Goal: Task Accomplishment & Management: Complete application form

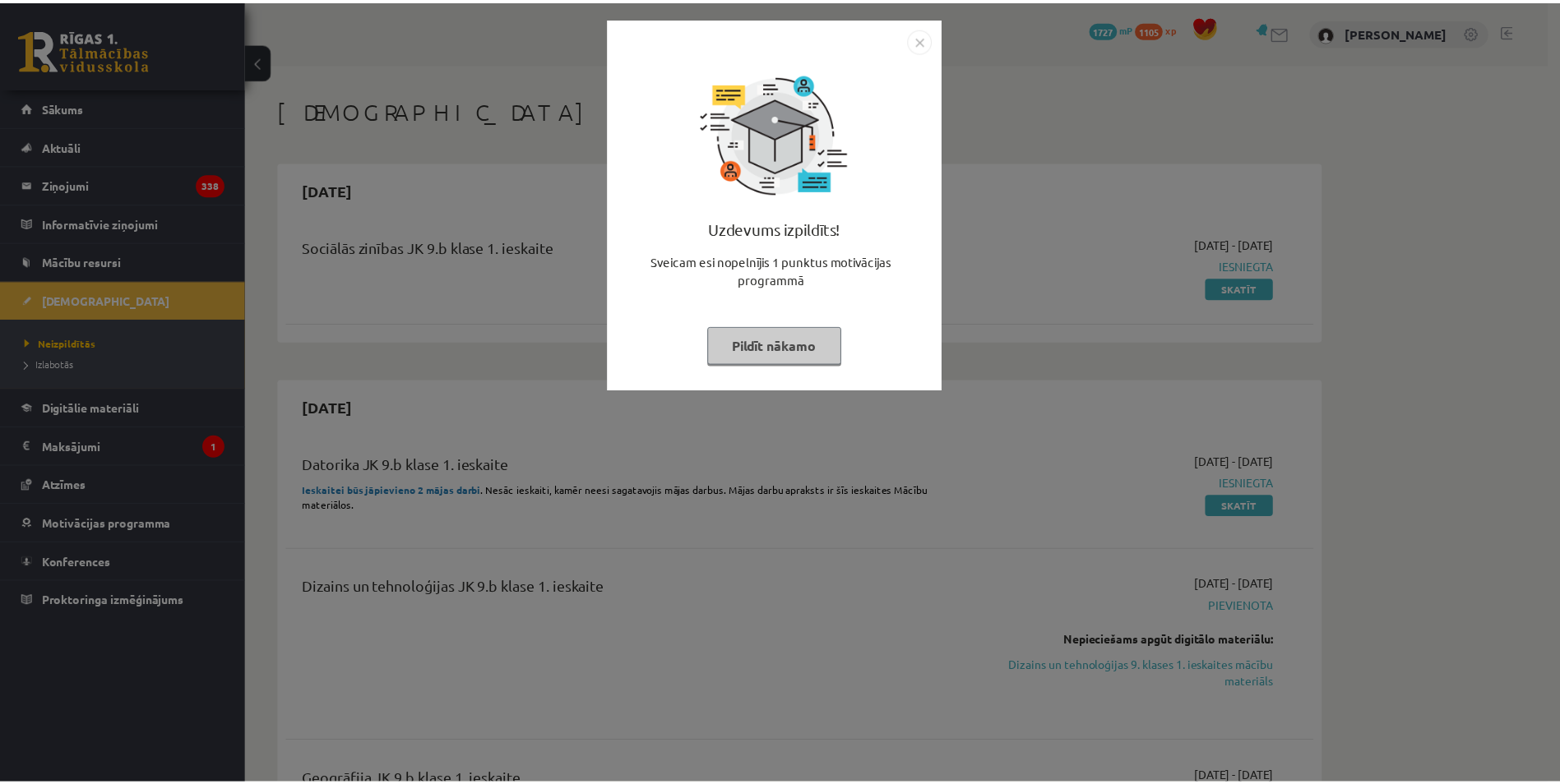
scroll to position [575, 0]
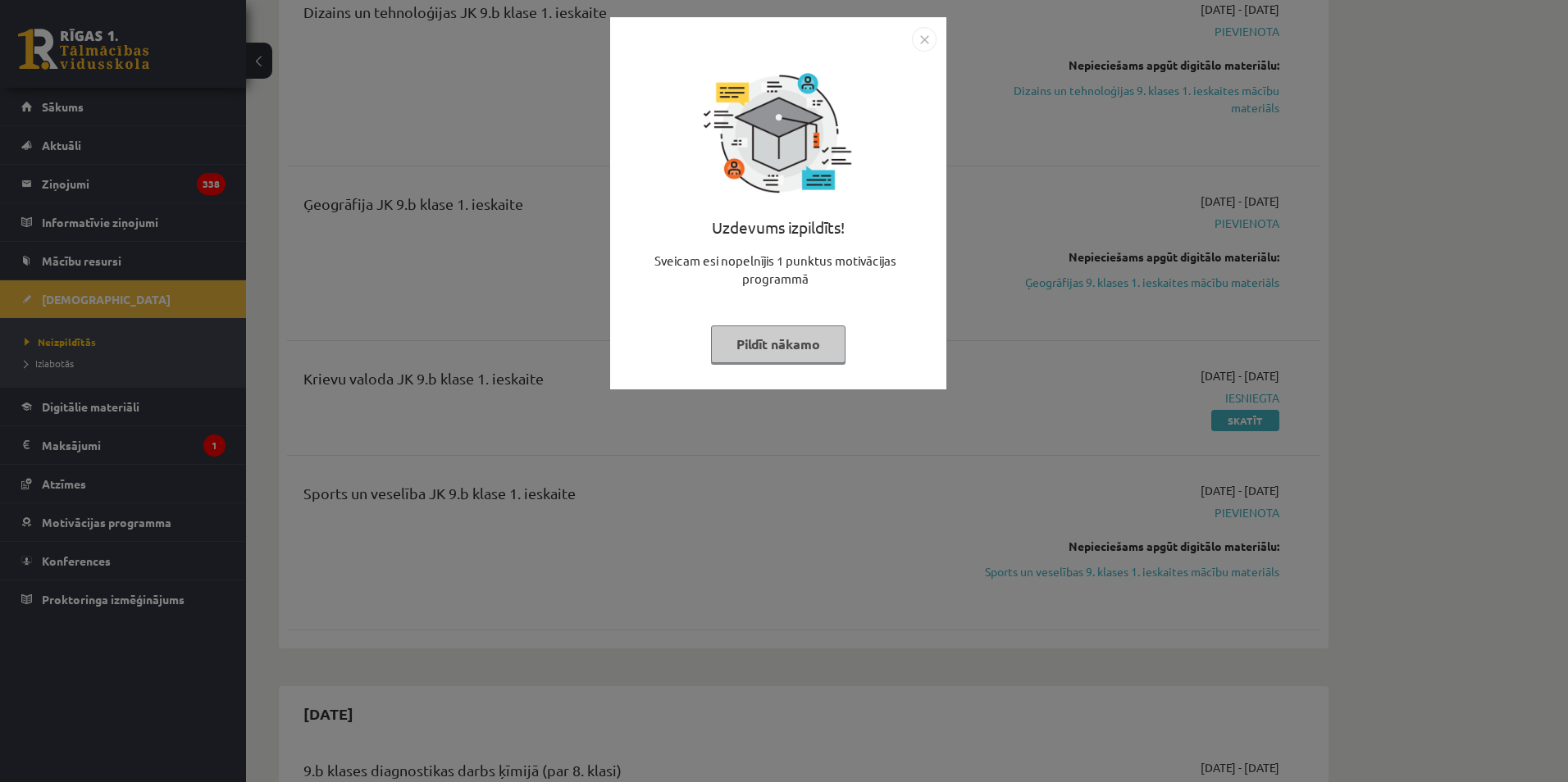
click at [772, 347] on button "Pildīt nākamo" at bounding box center [778, 344] width 134 height 37
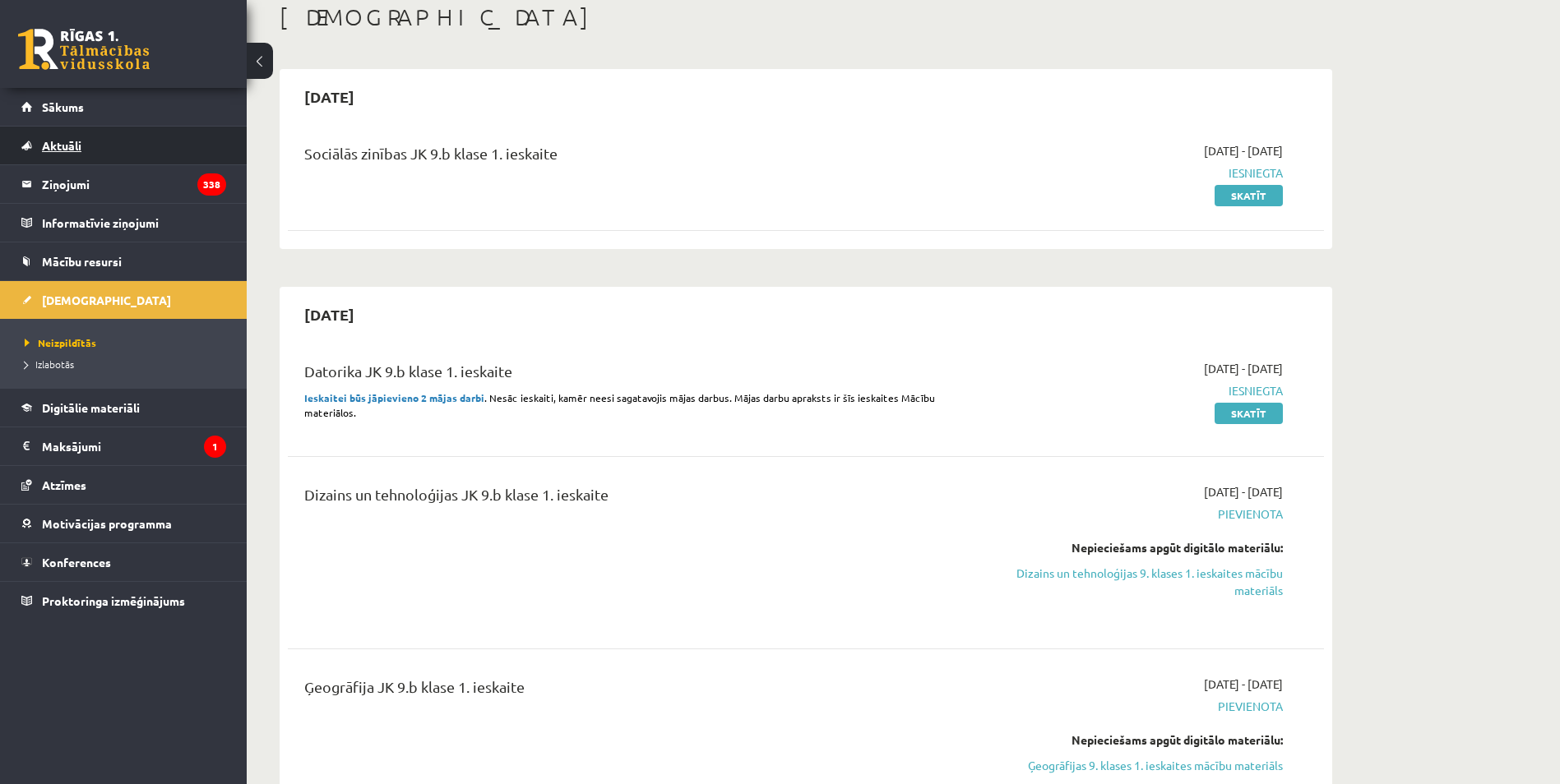
scroll to position [82, 0]
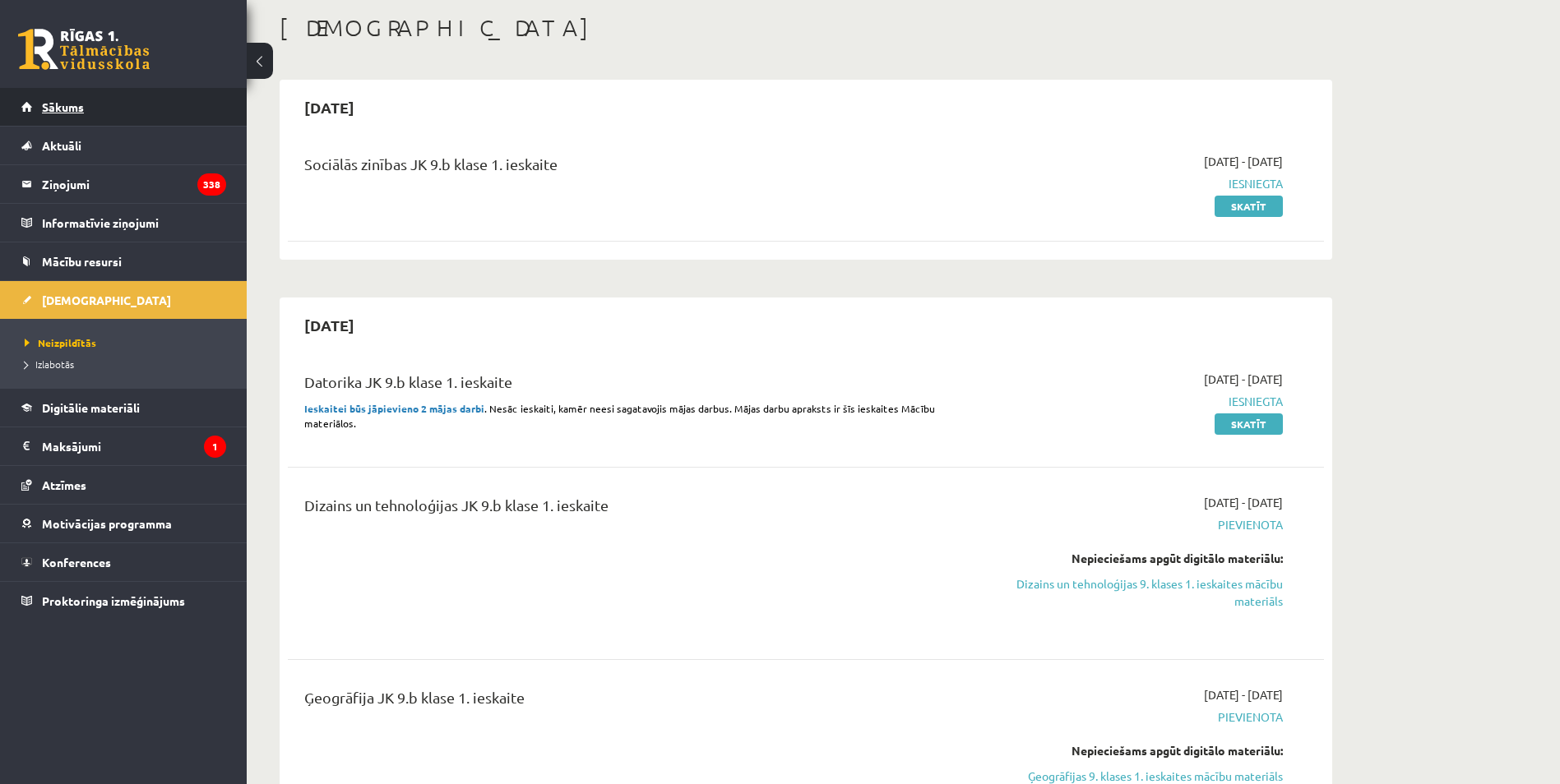
click at [176, 101] on link "Sākums" at bounding box center [123, 106] width 205 height 38
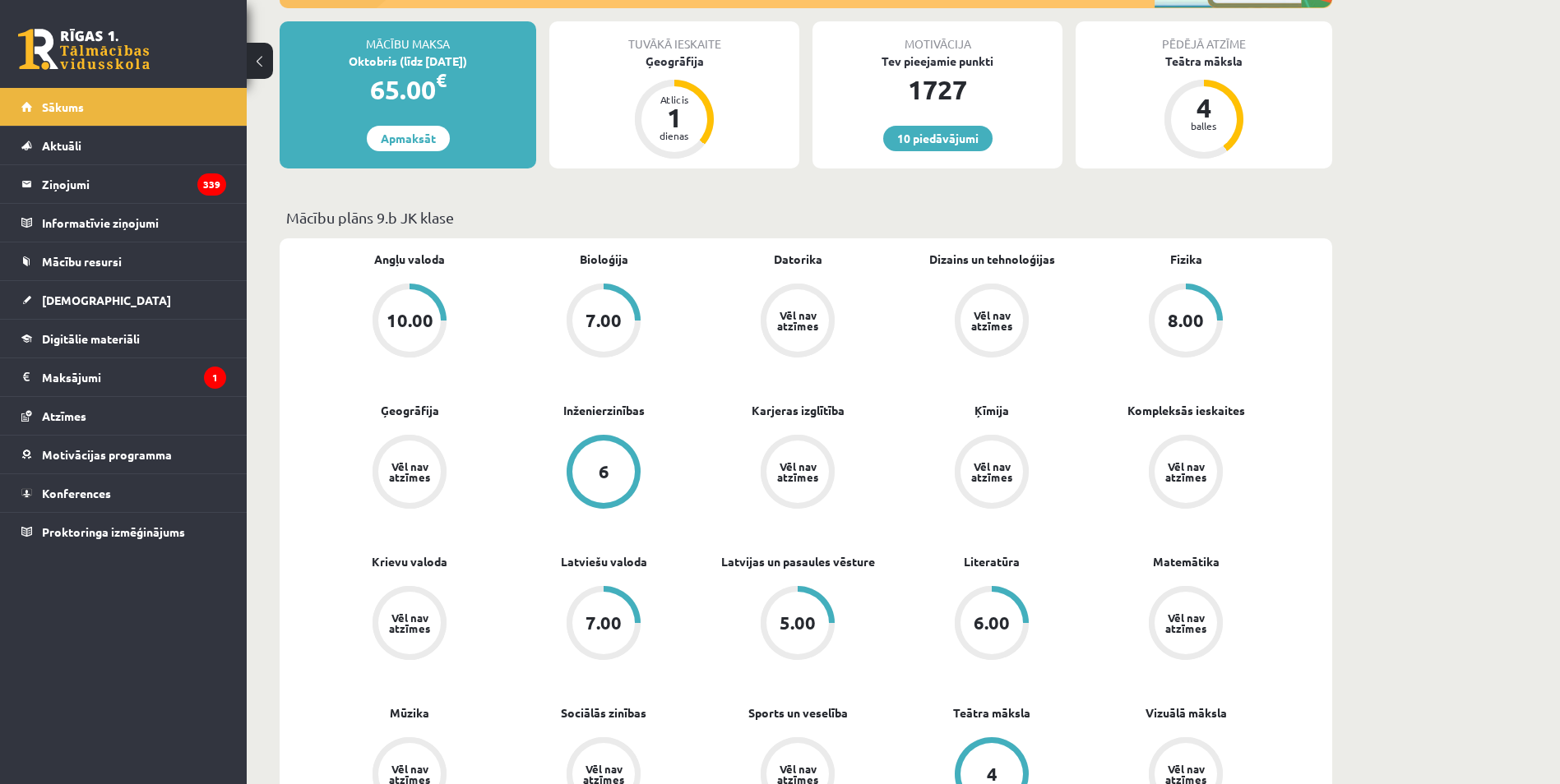
scroll to position [329, 0]
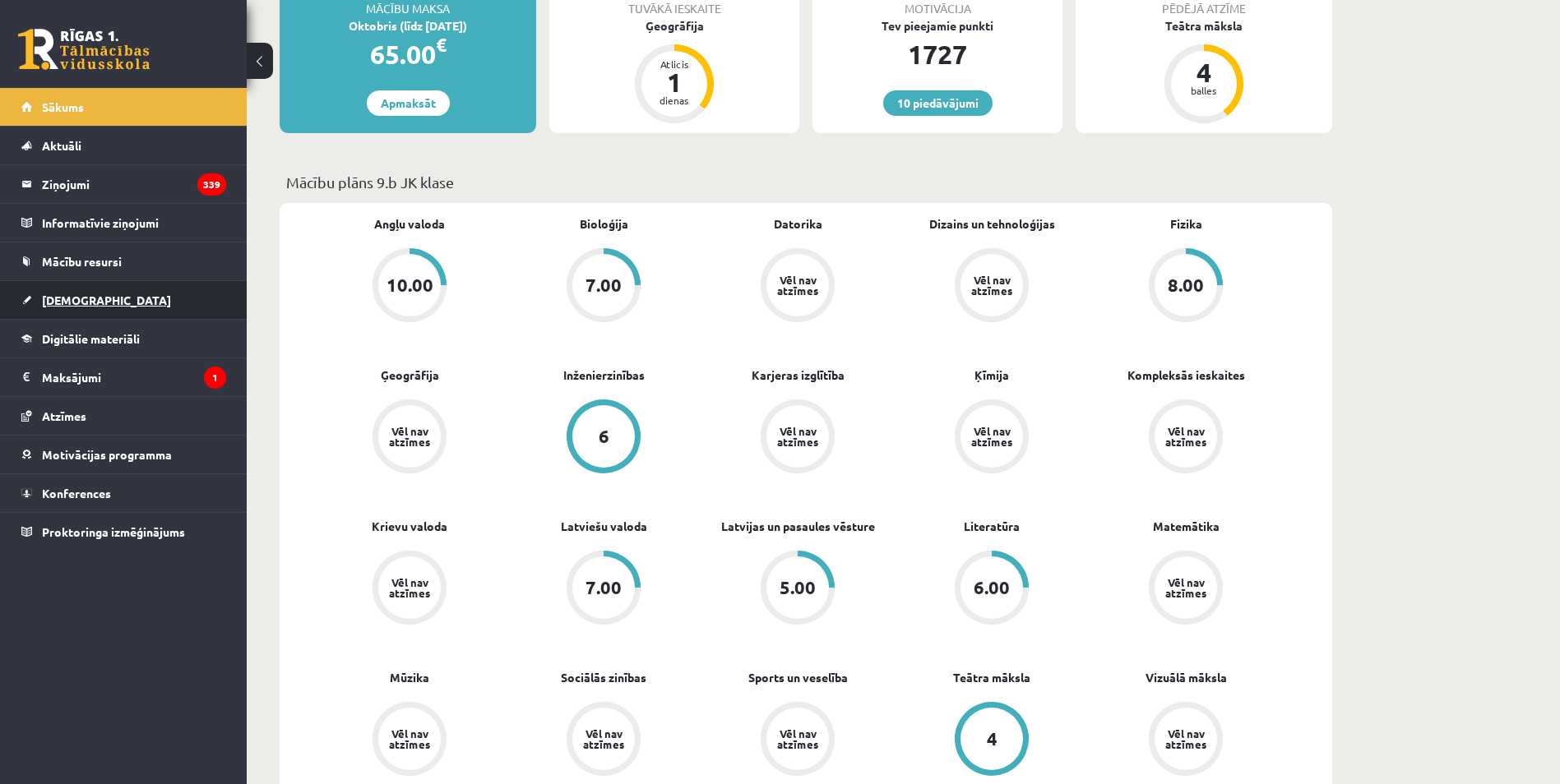
click at [133, 308] on link "[DEMOGRAPHIC_DATA]" at bounding box center [123, 299] width 205 height 38
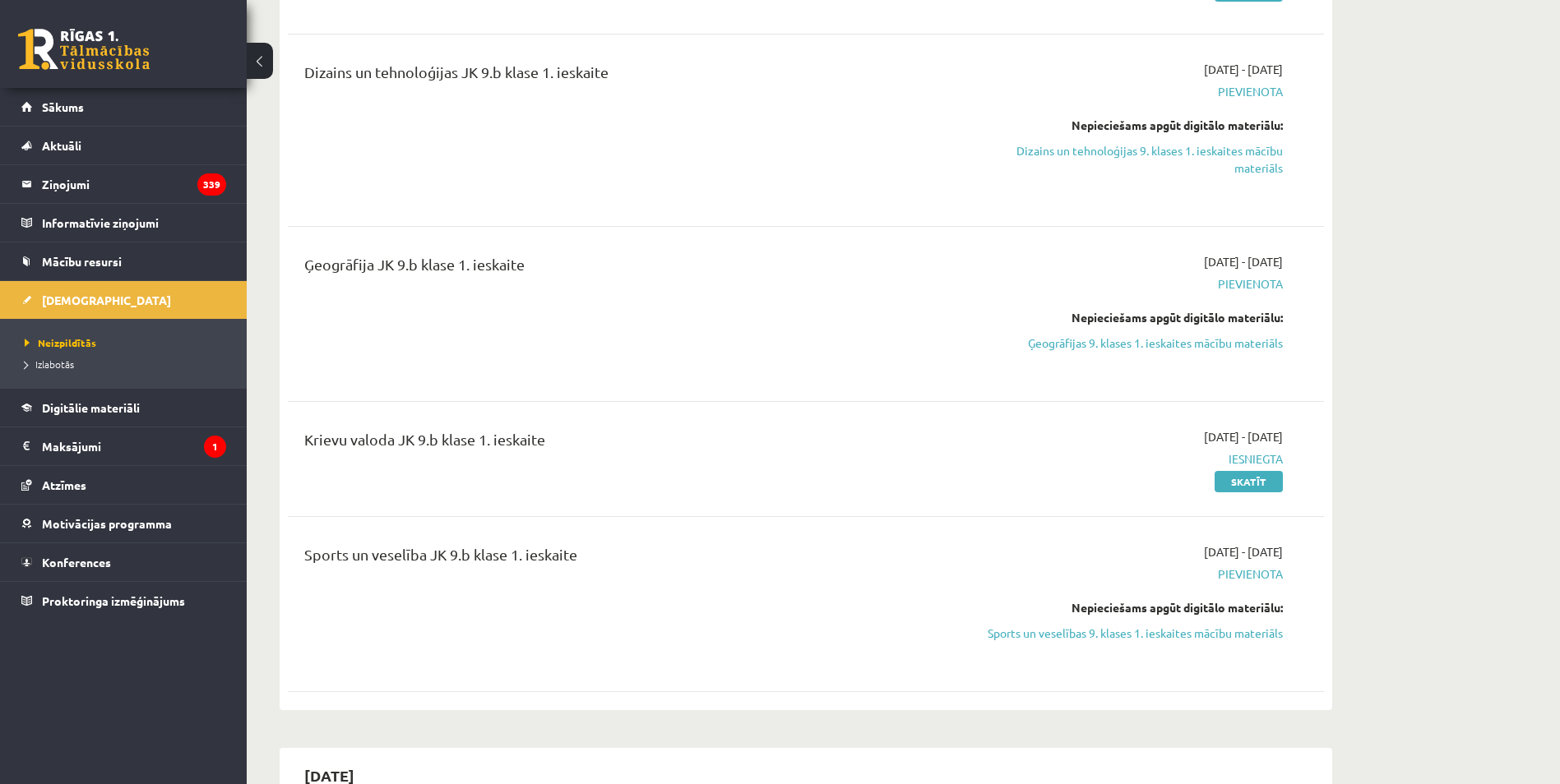
scroll to position [575, 0]
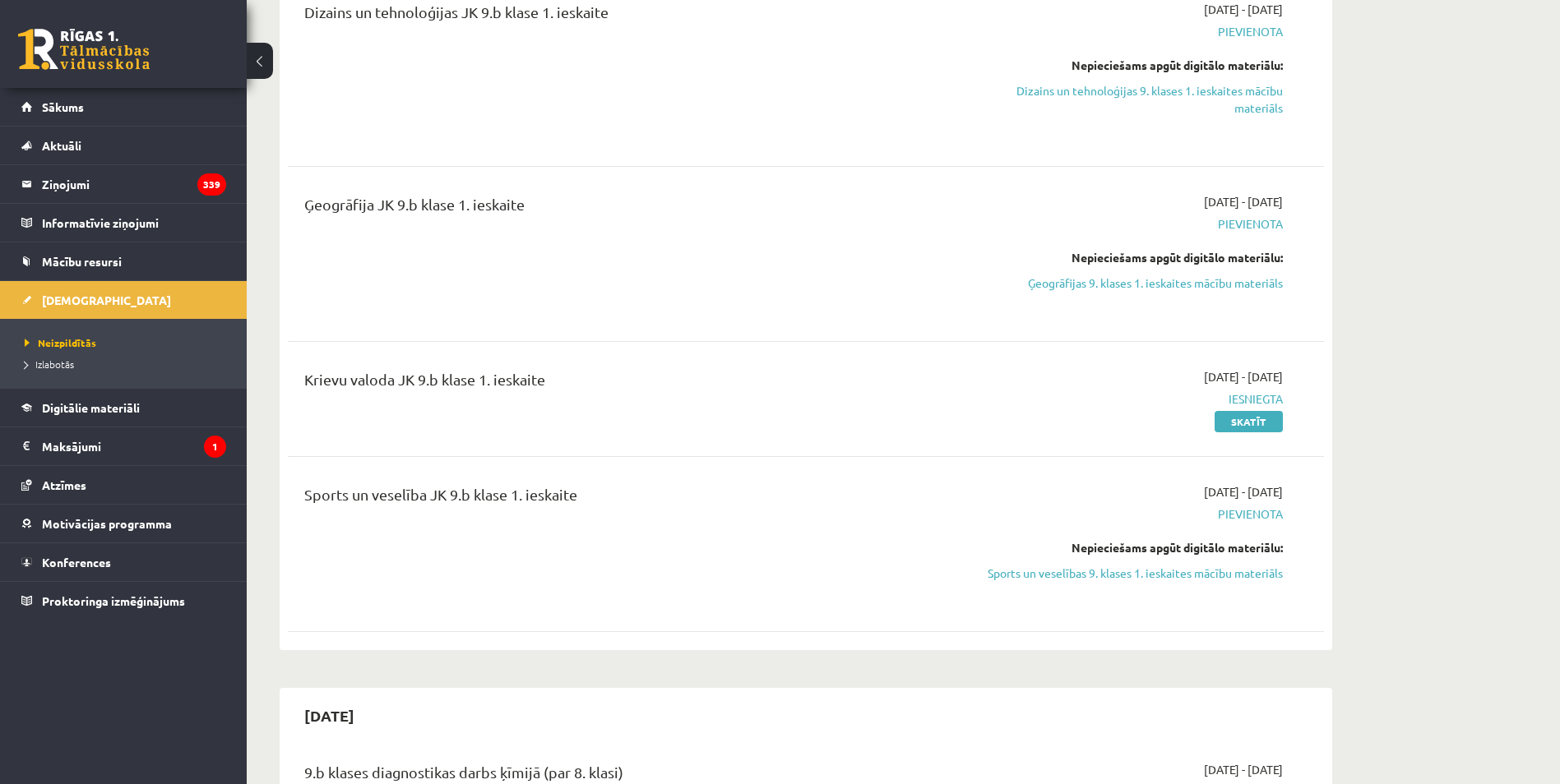
click at [1097, 588] on div "[DATE] - [DATE] [GEOGRAPHIC_DATA] Nepieciešams apgūt digitālo materiālu: Sports…" at bounding box center [1128, 544] width 335 height 121
click at [1096, 576] on link "Sports un veselības 9. klases 1. ieskaites mācību materiāls" at bounding box center [1128, 573] width 310 height 17
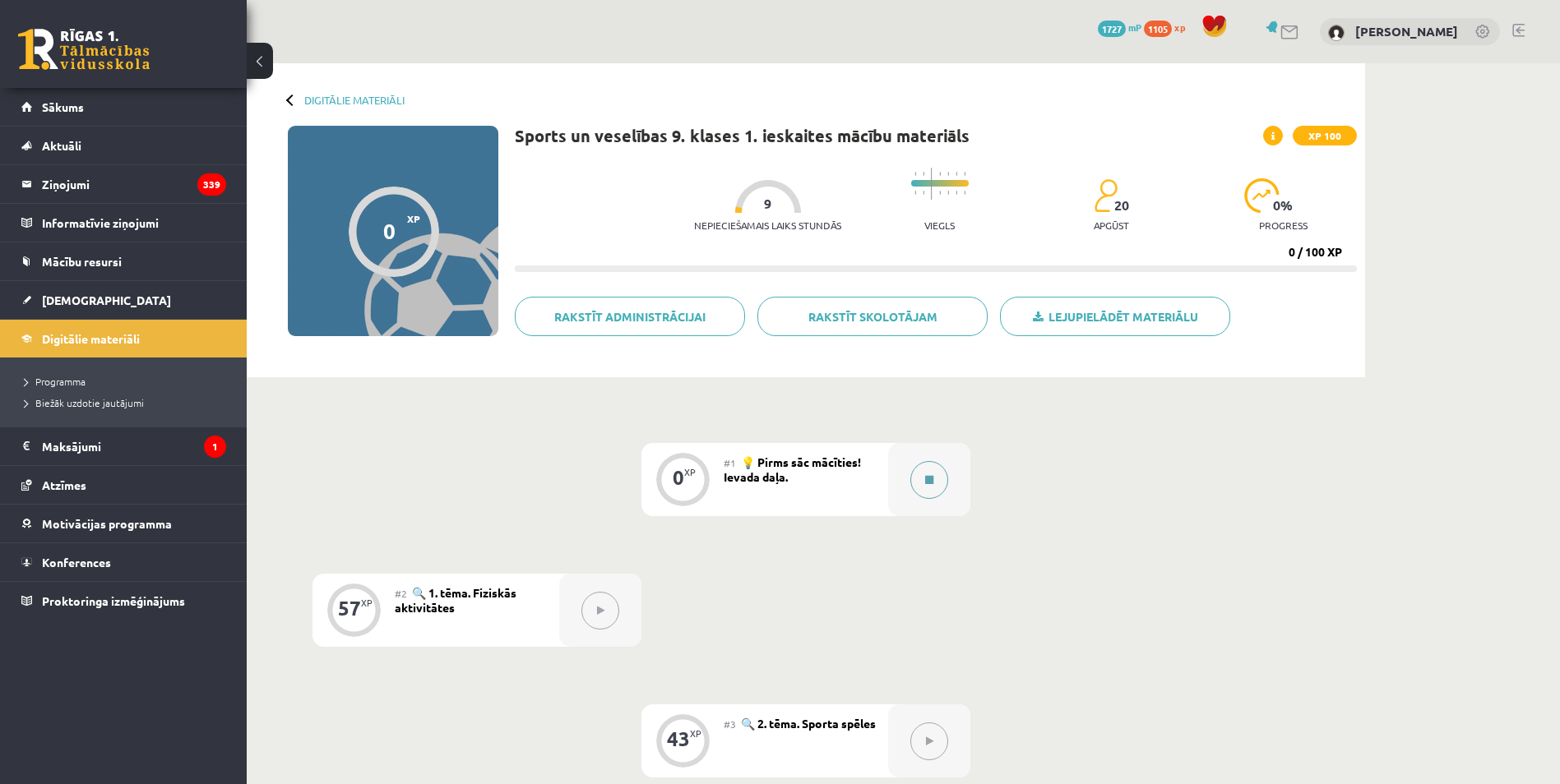
click at [940, 479] on button at bounding box center [929, 479] width 38 height 38
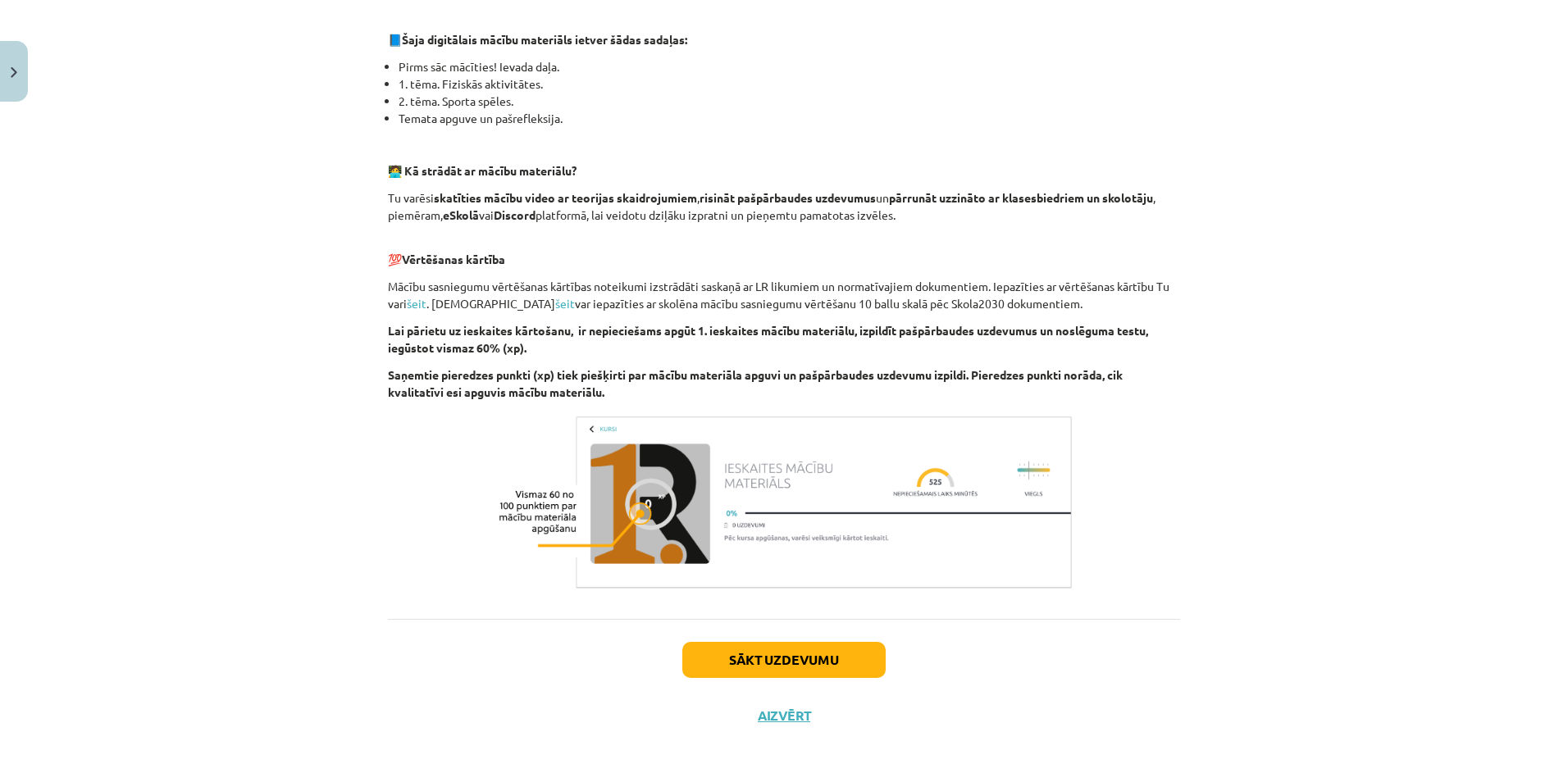
scroll to position [364, 0]
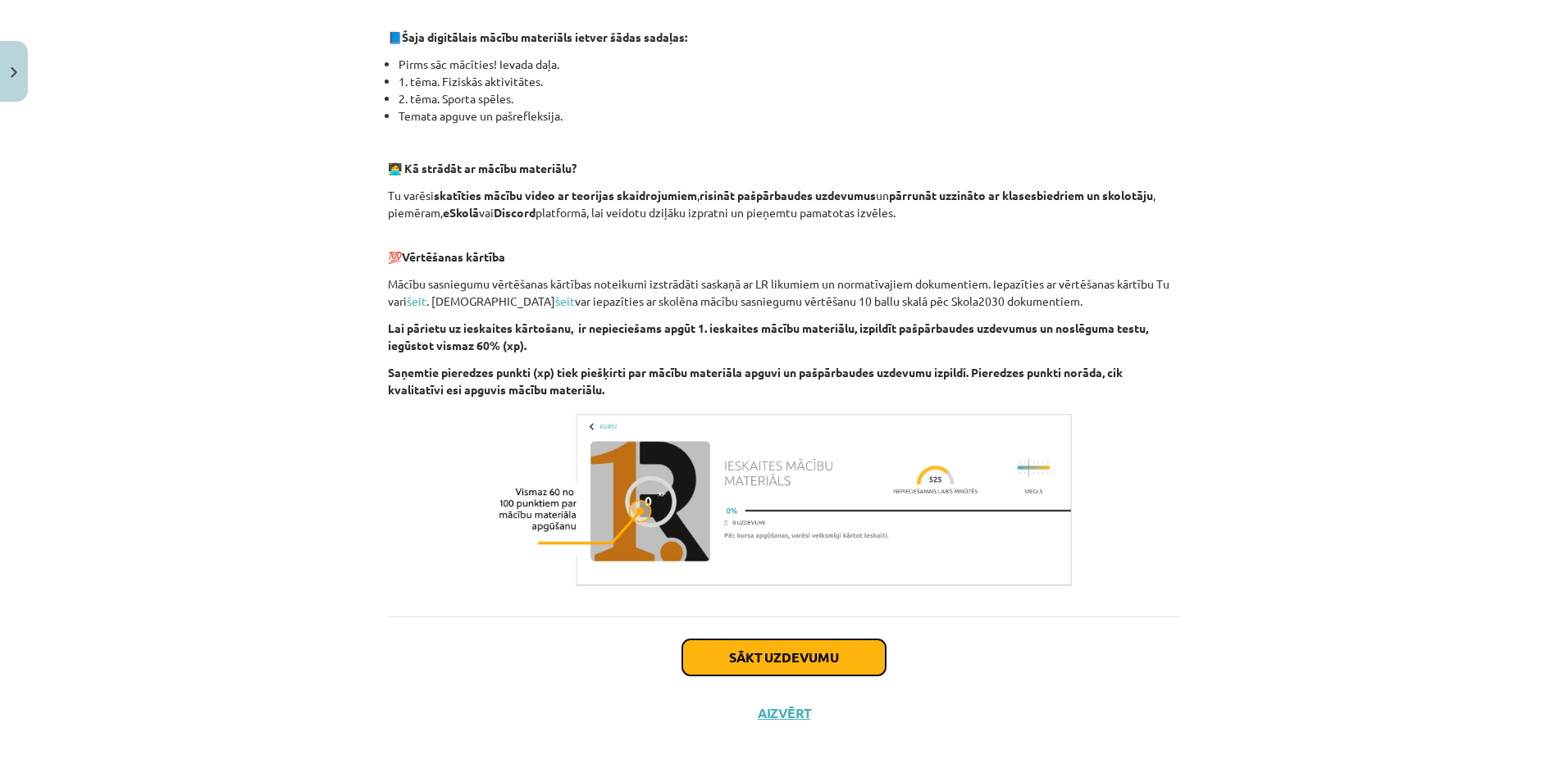
click at [783, 651] on button "Sākt uzdevumu" at bounding box center [784, 658] width 203 height 36
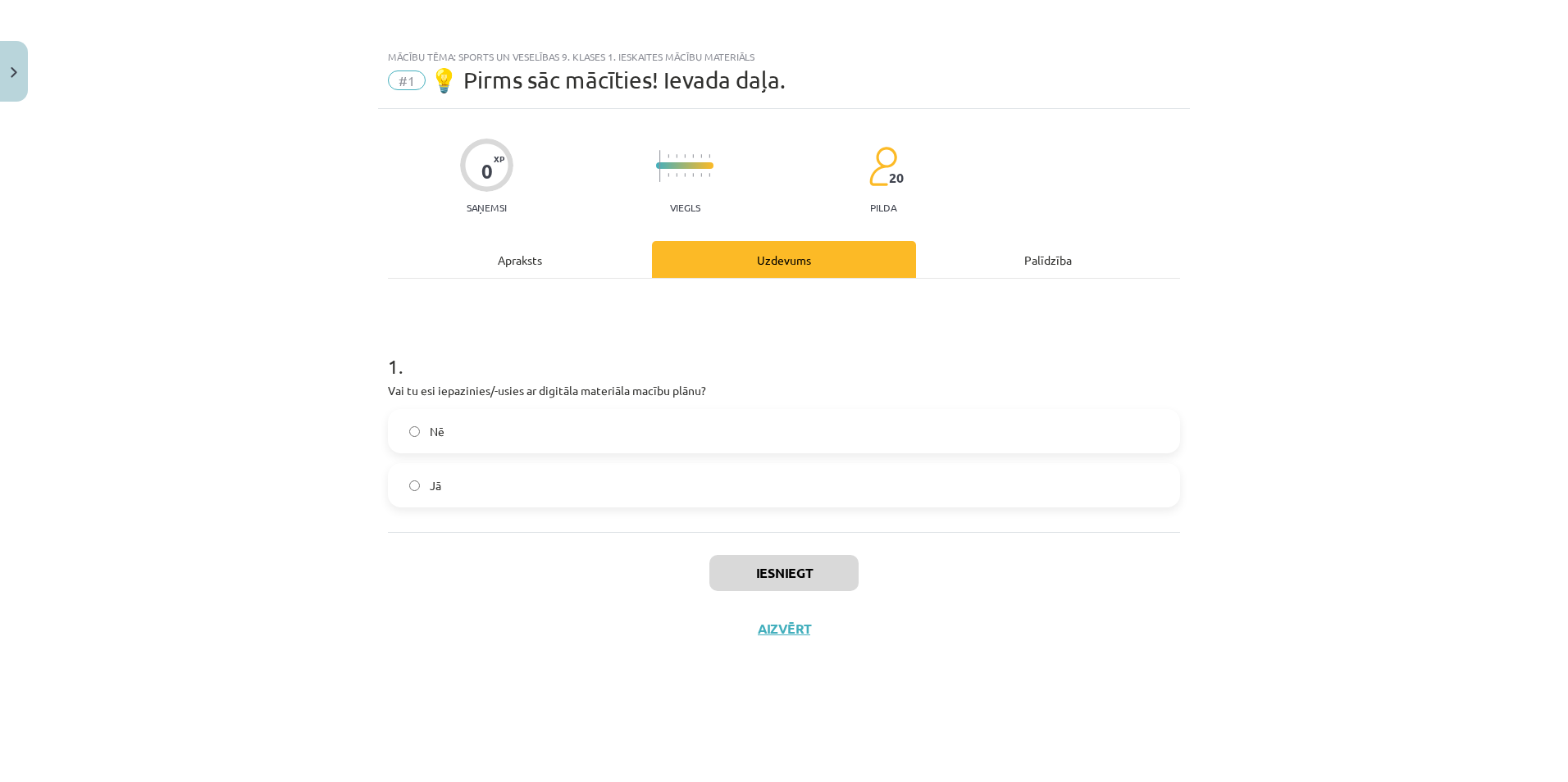
click at [497, 429] on label "Nē" at bounding box center [784, 431] width 789 height 41
click at [521, 478] on label "Jā" at bounding box center [784, 486] width 789 height 41
click at [784, 583] on button "Iesniegt" at bounding box center [784, 574] width 150 height 36
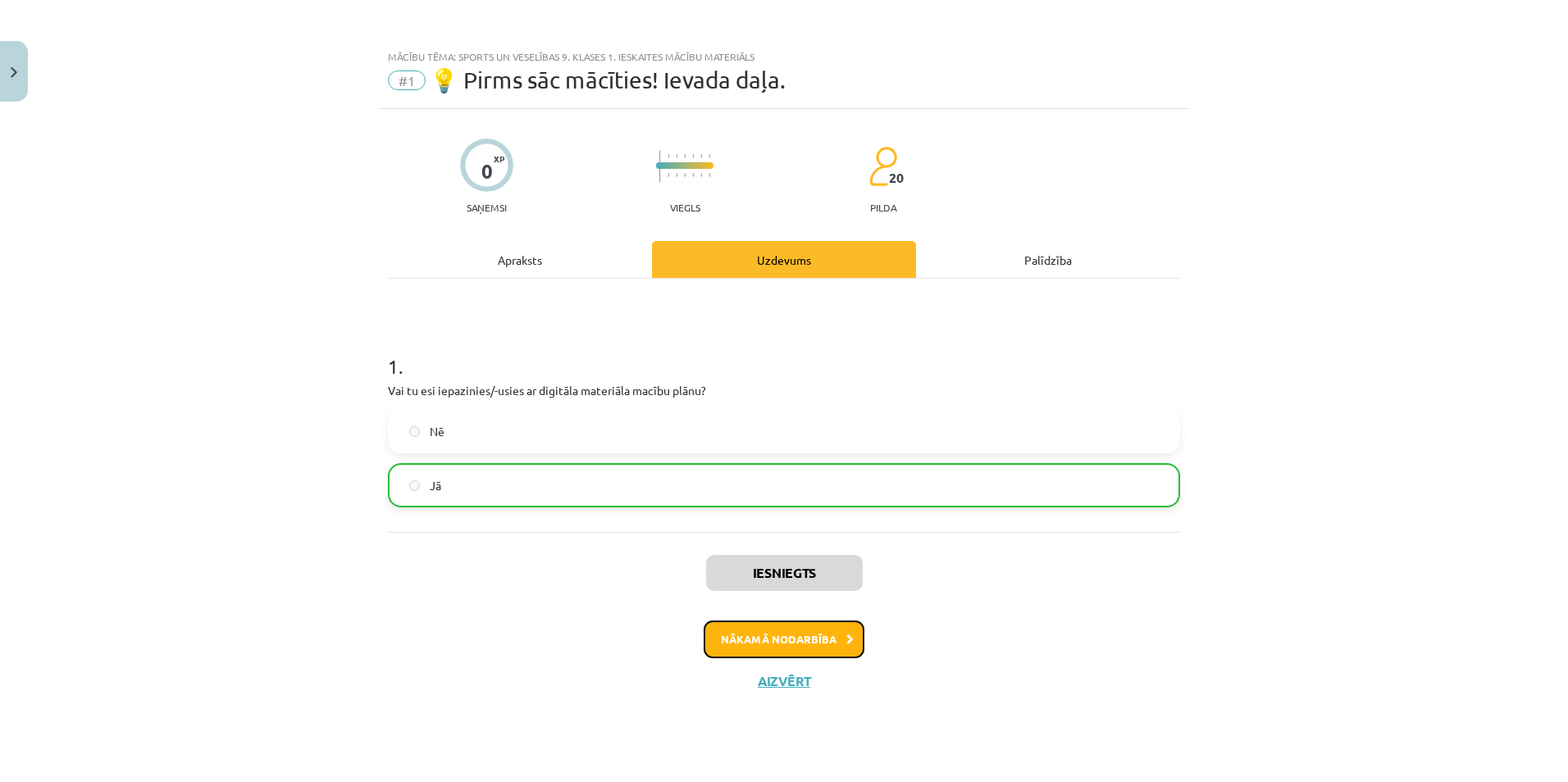
click at [851, 638] on button "Nākamā nodarbība" at bounding box center [783, 639] width 160 height 37
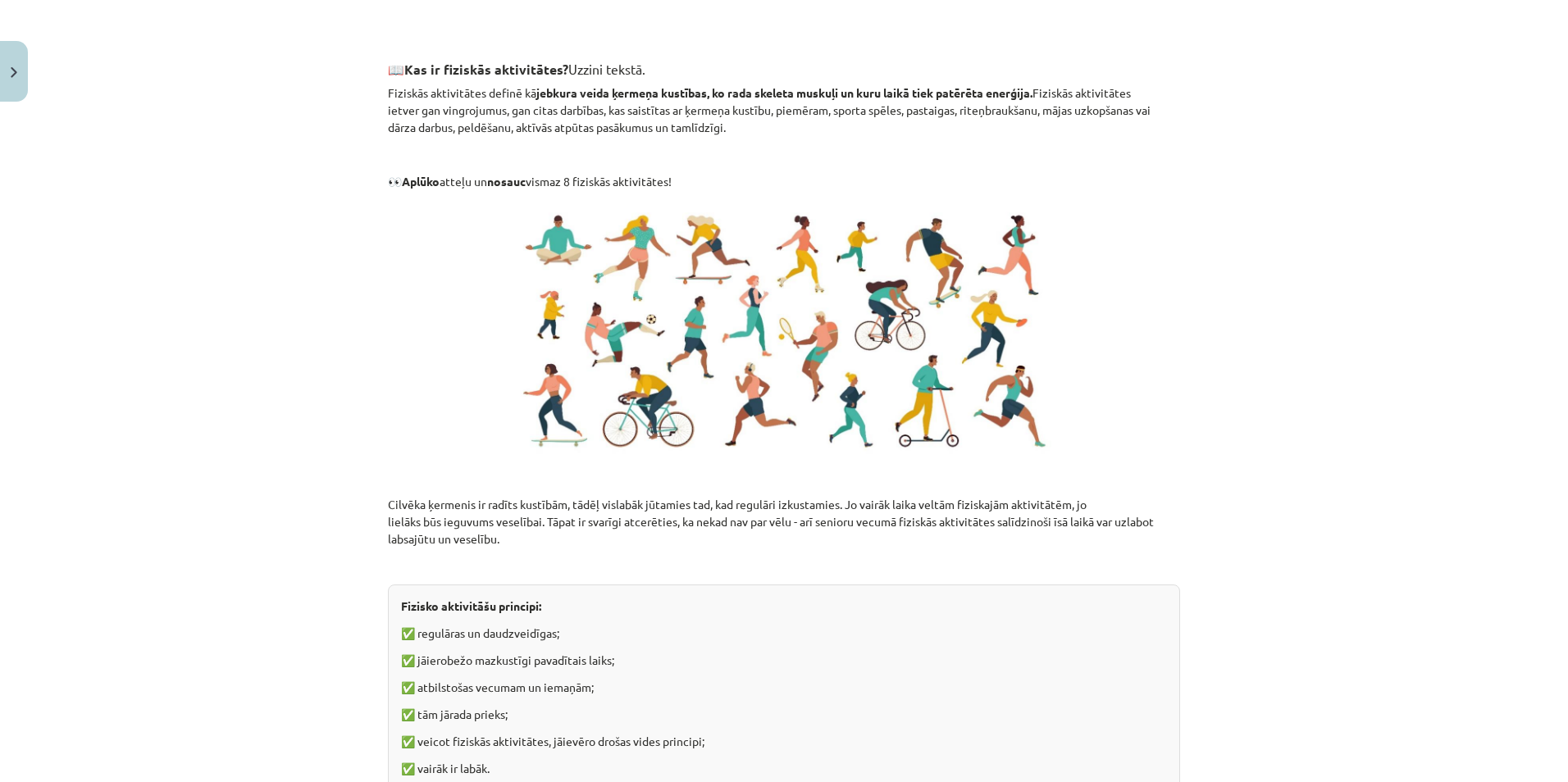
scroll to position [1052, 0]
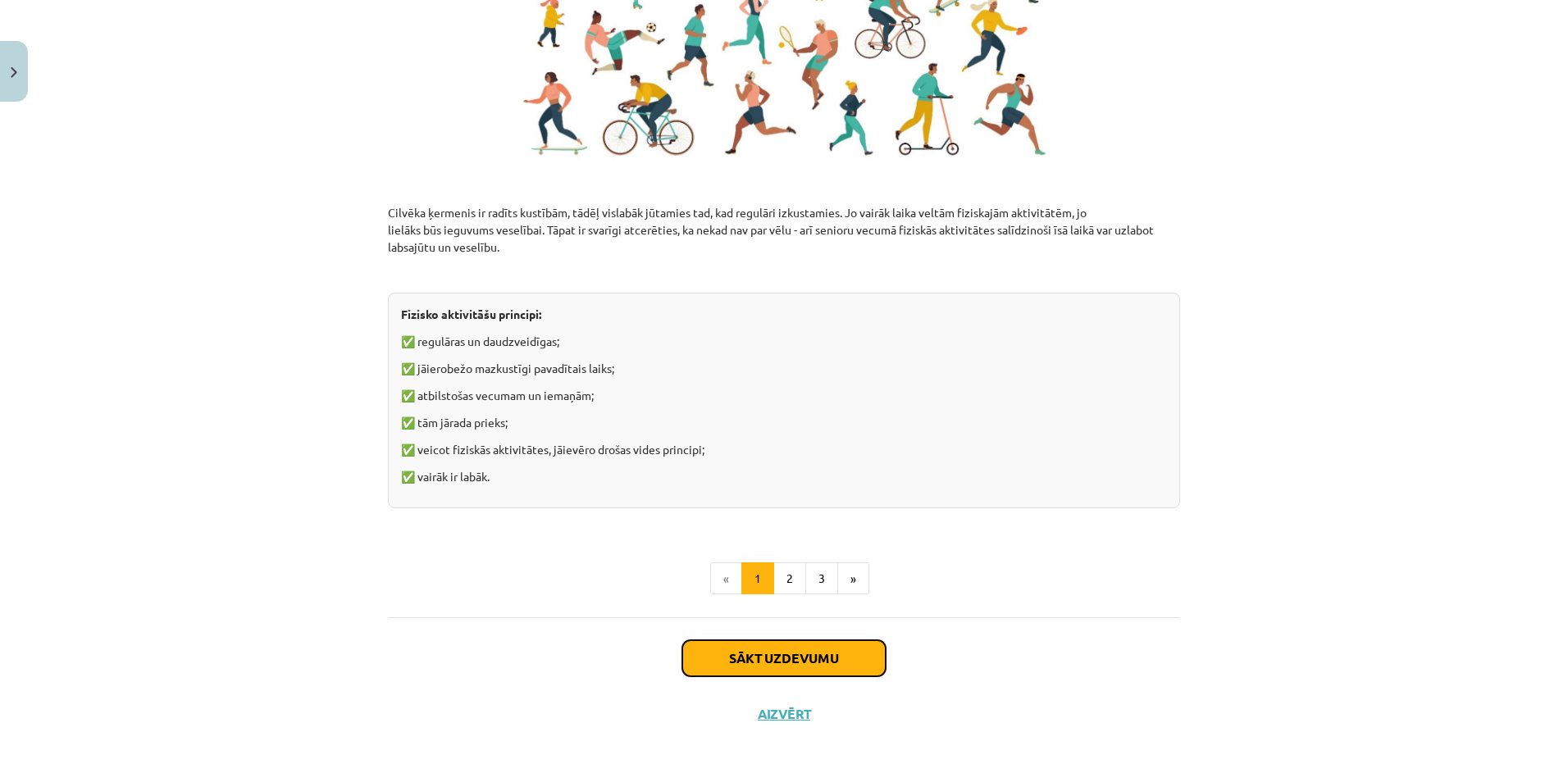
click at [821, 650] on button "Sākt uzdevumu" at bounding box center [784, 658] width 203 height 36
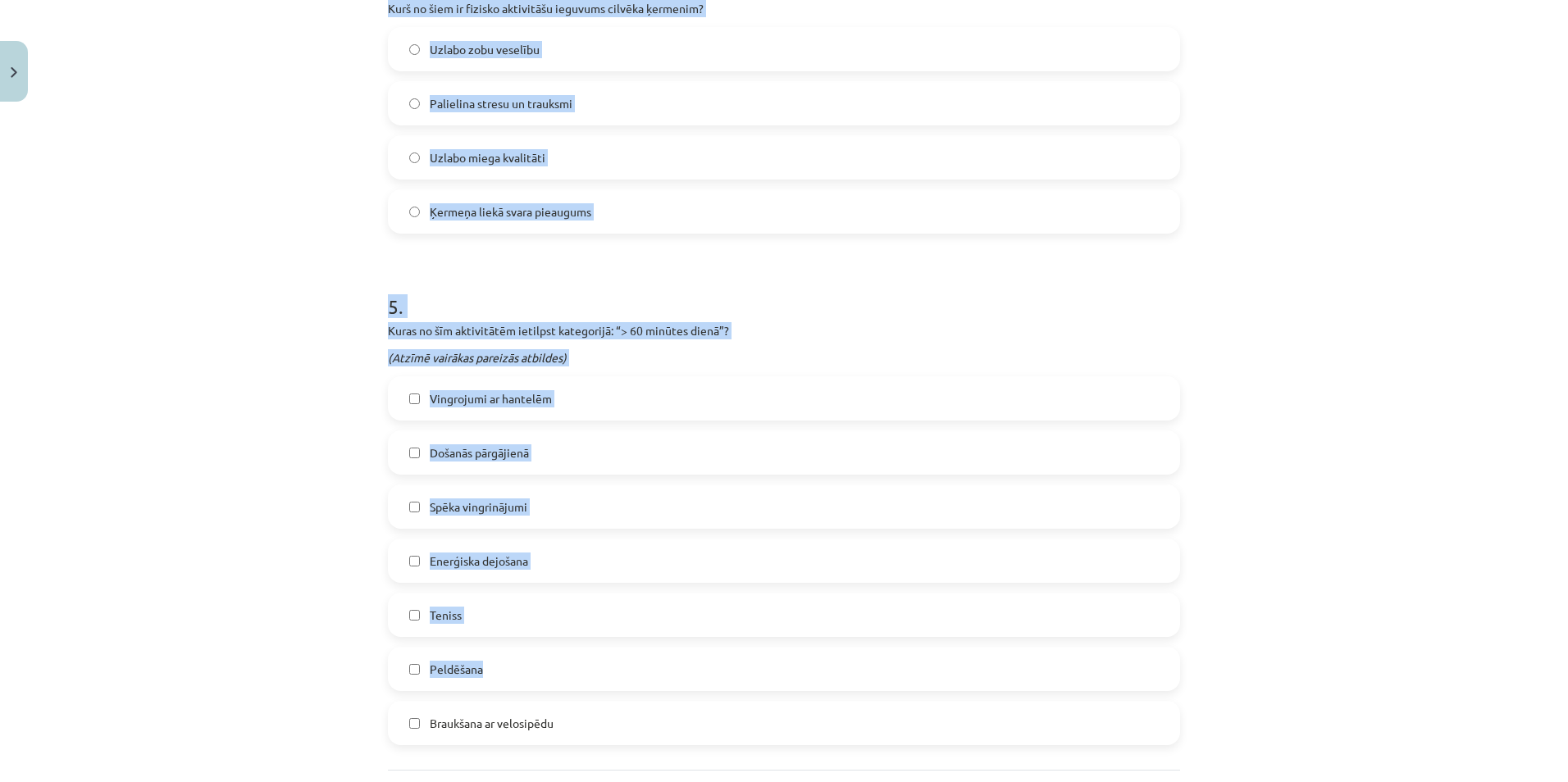
scroll to position [1718, 0]
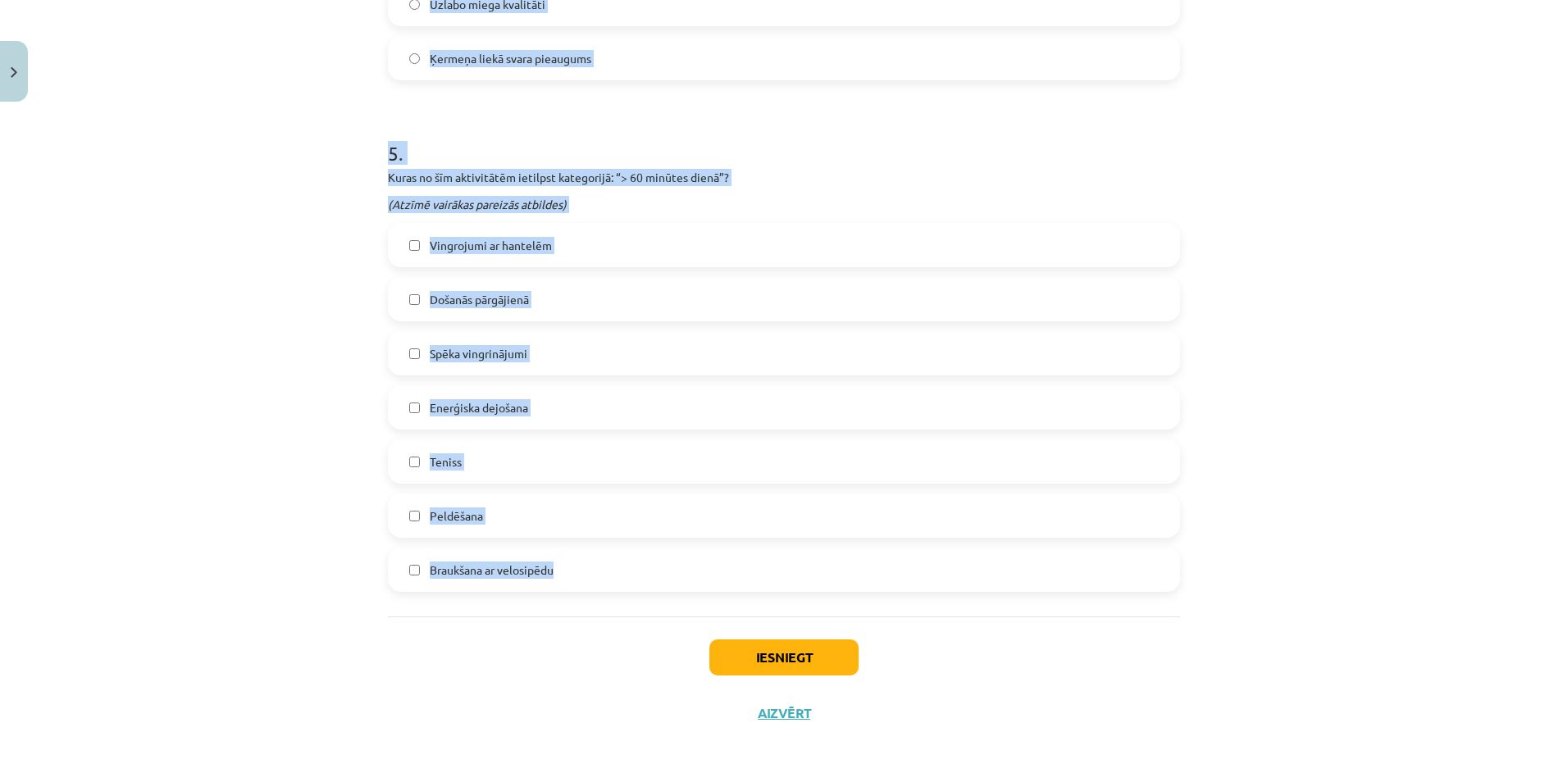
drag, startPoint x: 366, startPoint y: 318, endPoint x: 844, endPoint y: 590, distance: 550.0
click at [844, 590] on div "Mācību tēma: Sports un veselības 9. klases 1. ieskaites mācību materiāls #2 🔍 1…" at bounding box center [784, 391] width 1568 height 782
copy form "1 . Cik ilgi bērniem un pusaudžiem vecumā no 5 līdz 17 gadiem ieteicams ierobež…"
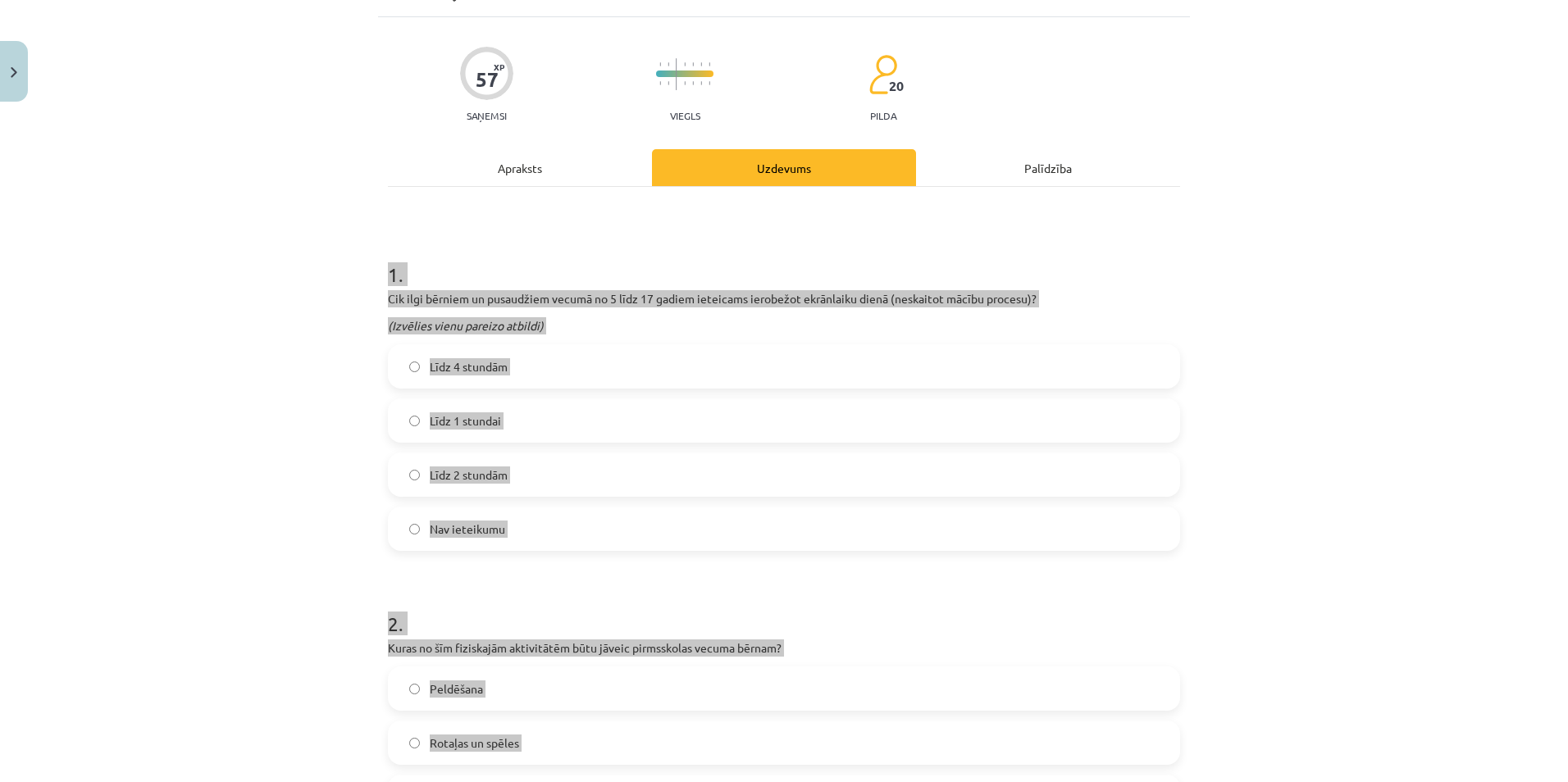
scroll to position [79, 0]
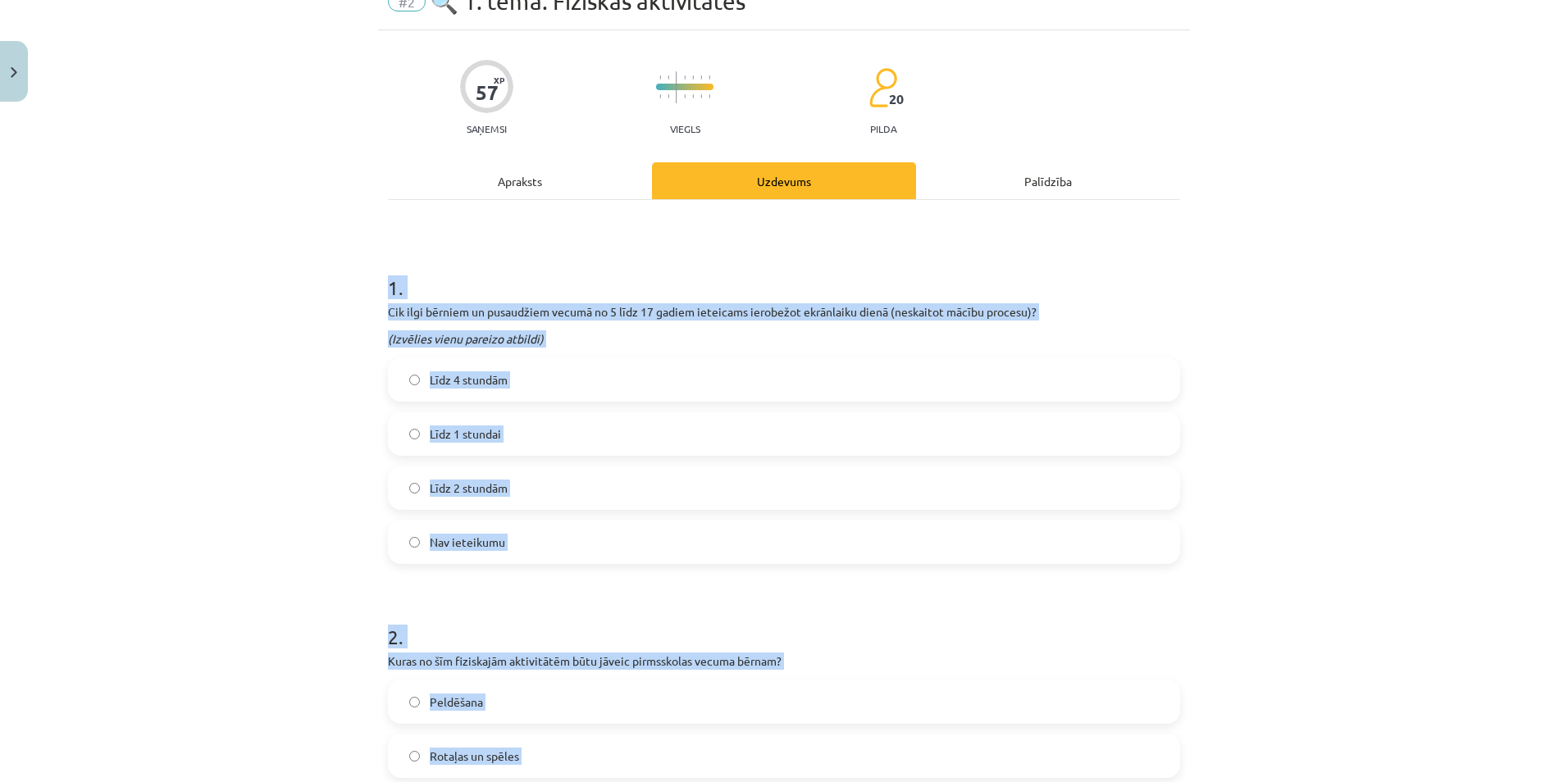
click at [118, 461] on div "Mācību tēma: Sports un veselības 9. klases 1. ieskaites mācību materiāls #2 🔍 1…" at bounding box center [784, 391] width 1568 height 782
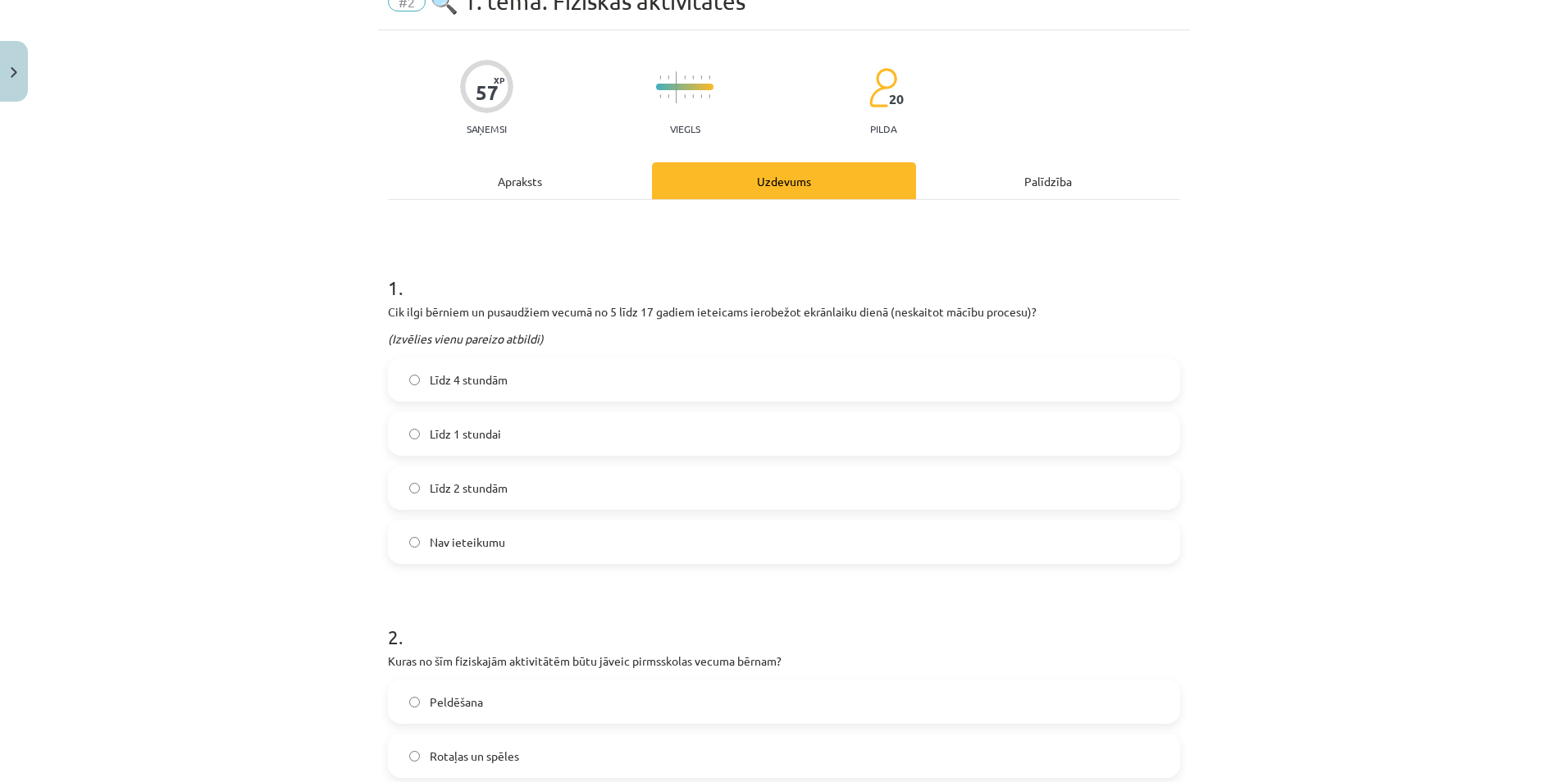
click at [482, 487] on span "Līdz 2 stundām" at bounding box center [468, 488] width 78 height 17
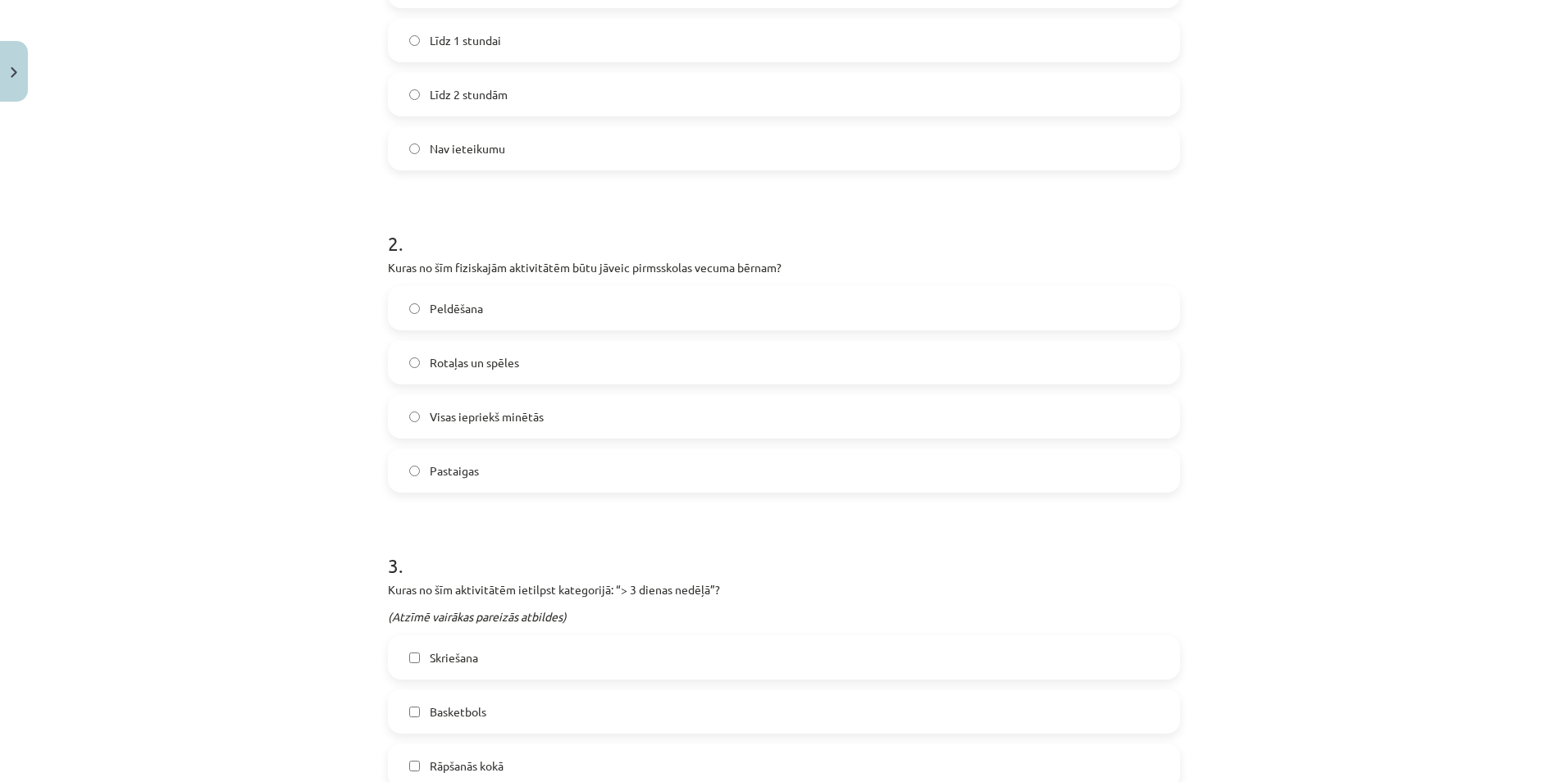
scroll to position [488, 0]
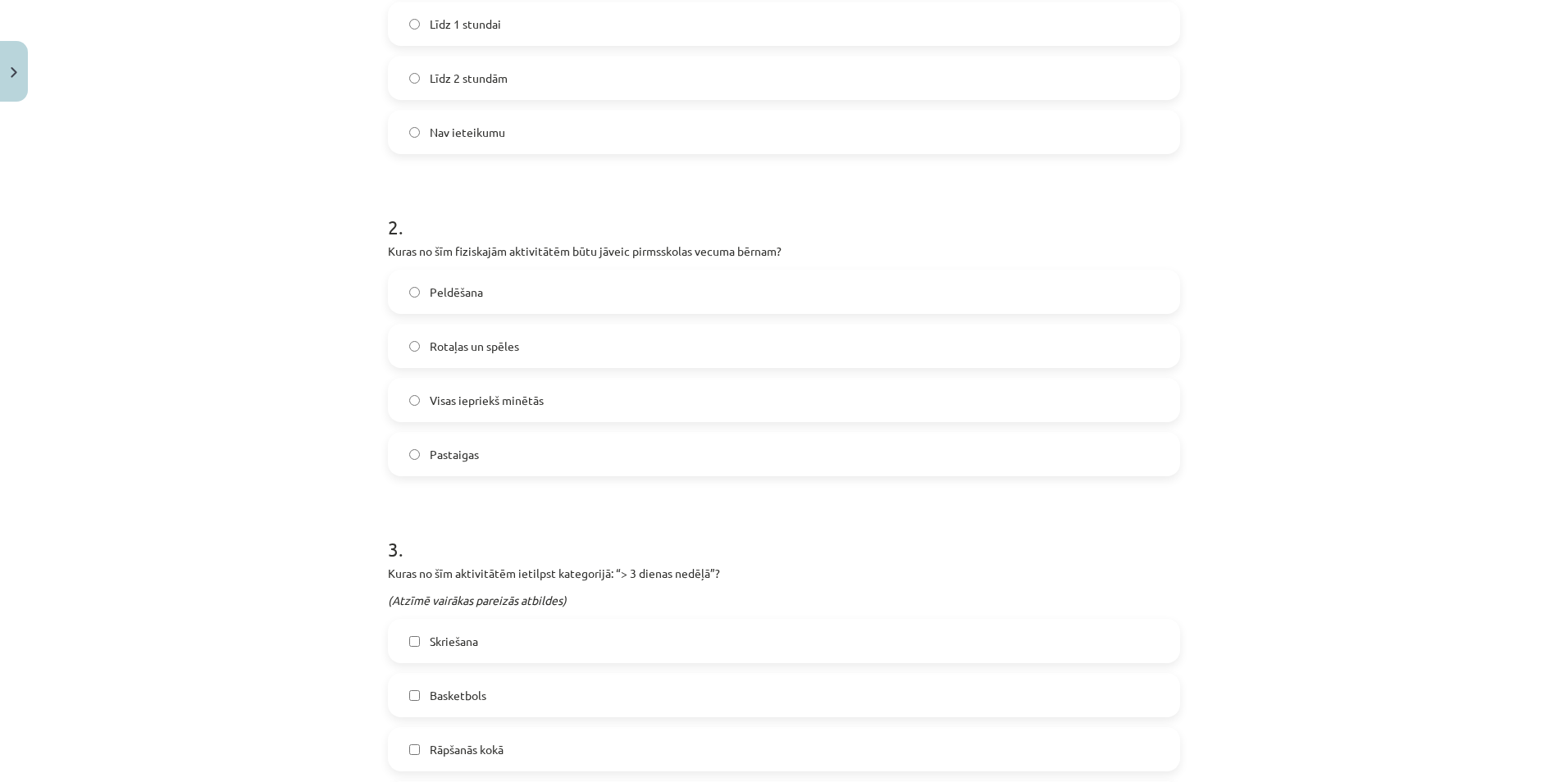
click at [467, 399] on span "Visas iepriekš minētās" at bounding box center [487, 400] width 114 height 17
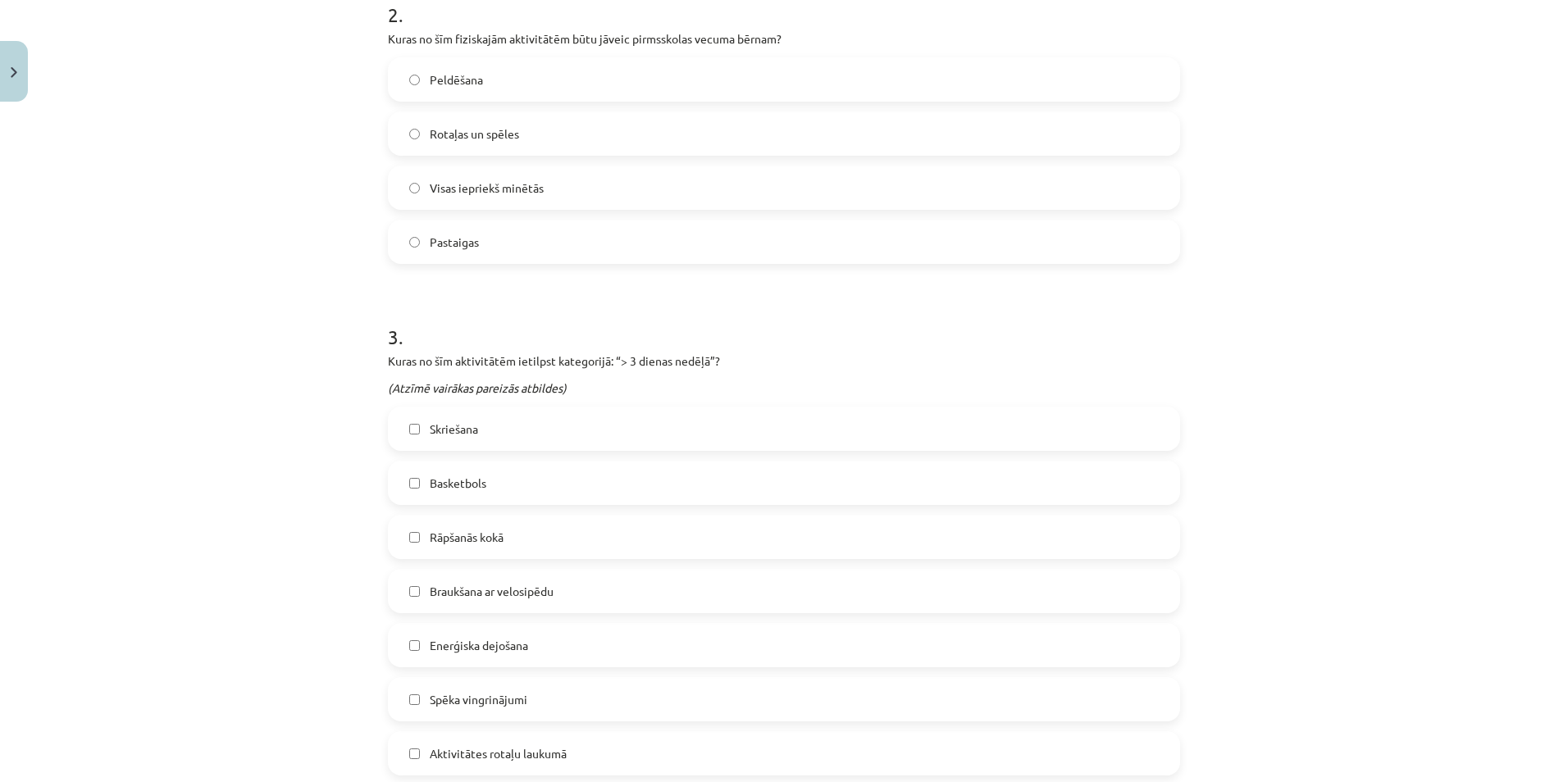
scroll to position [899, 0]
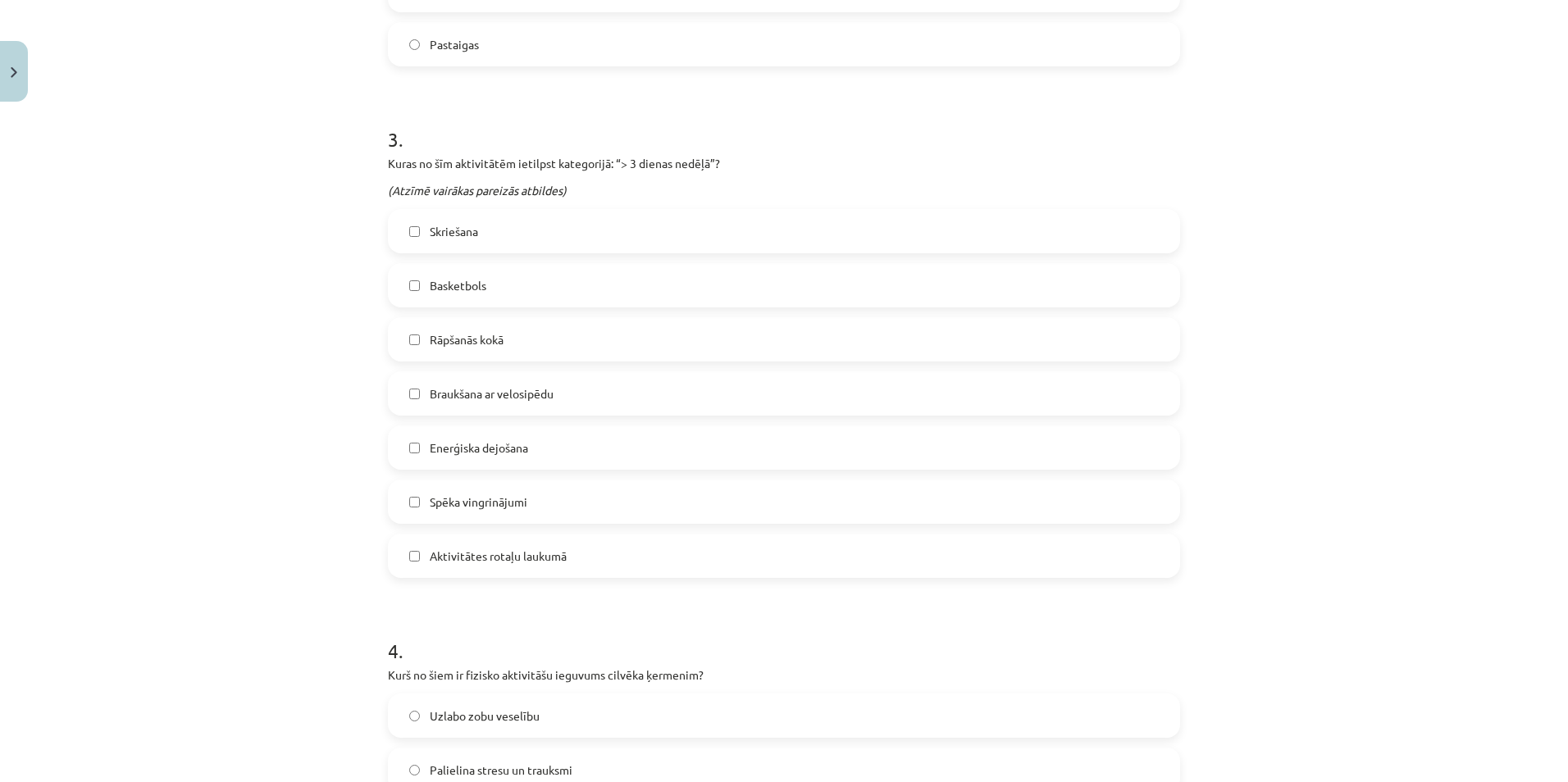
click at [460, 222] on label "Skriešana" at bounding box center [784, 231] width 789 height 41
click at [489, 281] on label "Basketbols" at bounding box center [784, 285] width 789 height 41
click at [489, 442] on span "Enerģiska dejošana" at bounding box center [479, 448] width 99 height 17
click at [508, 493] on span "Spēka vingrinājumi" at bounding box center [479, 502] width 98 height 17
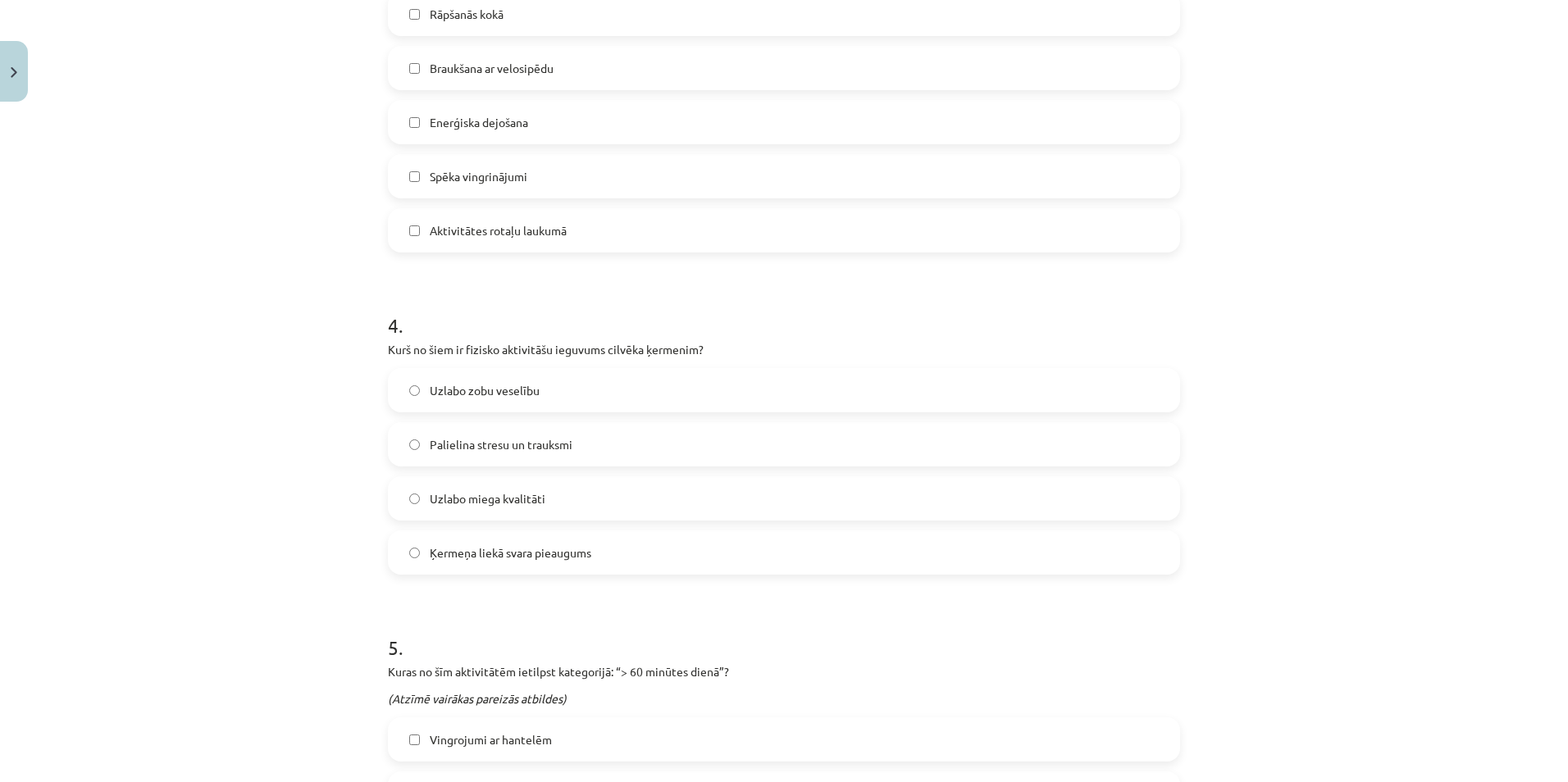
scroll to position [1226, 0]
click at [440, 496] on span "Uzlabo miega kvalitāti" at bounding box center [487, 496] width 115 height 17
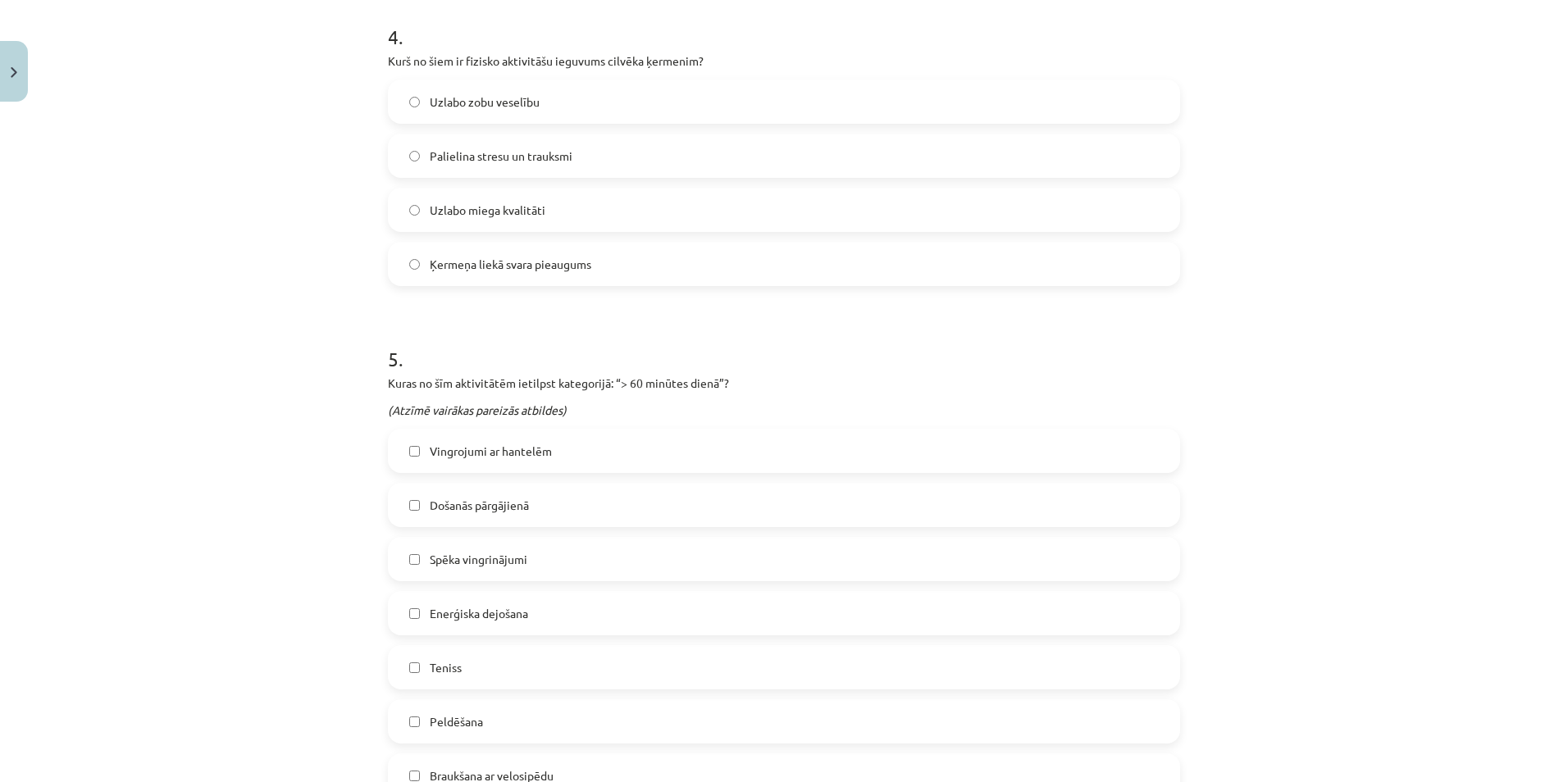
scroll to position [1554, 0]
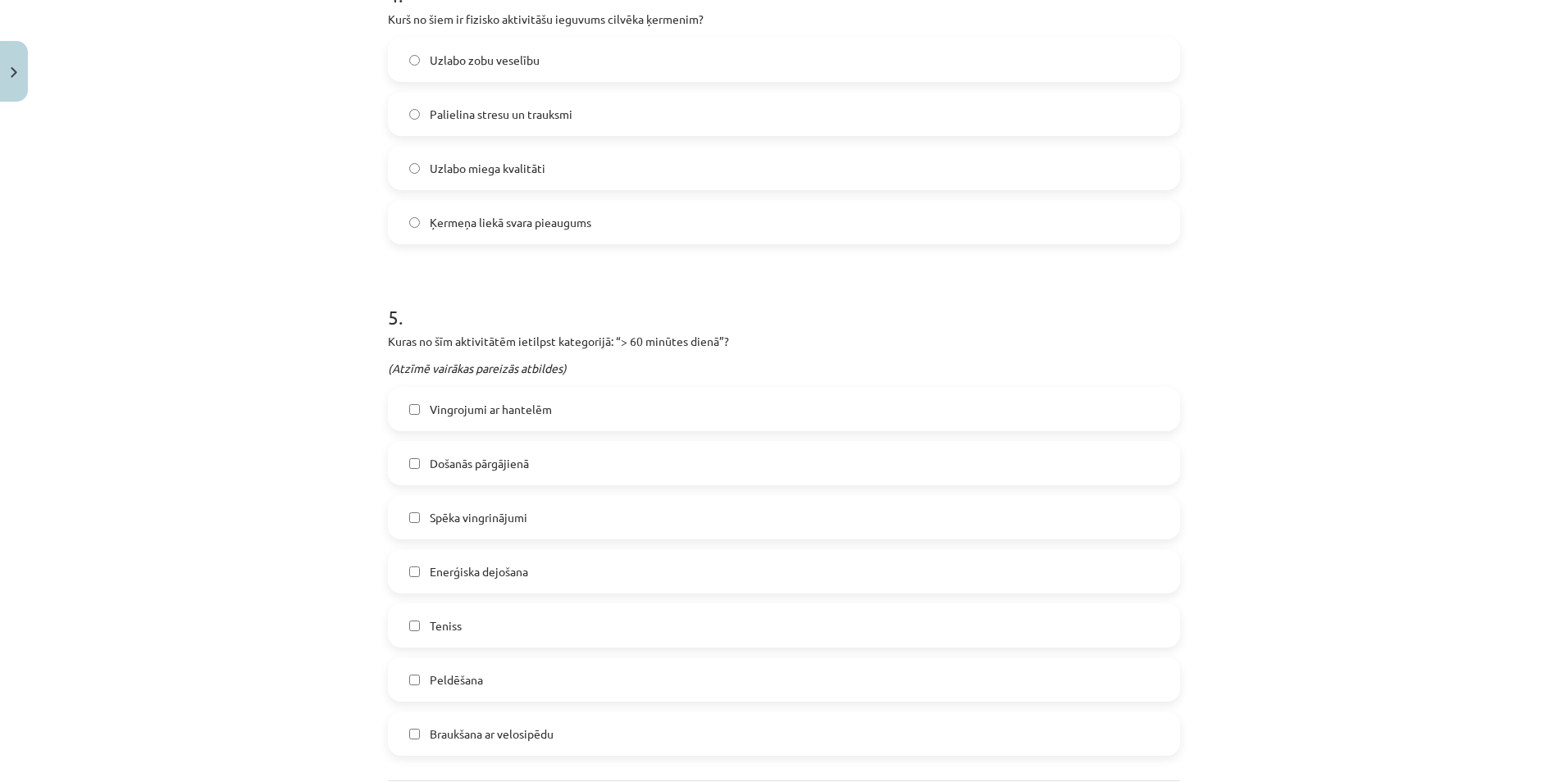
click at [440, 457] on span "Došanās pārgājienā" at bounding box center [479, 463] width 99 height 17
click at [544, 573] on label "Enerģiska dejošana" at bounding box center [784, 571] width 789 height 41
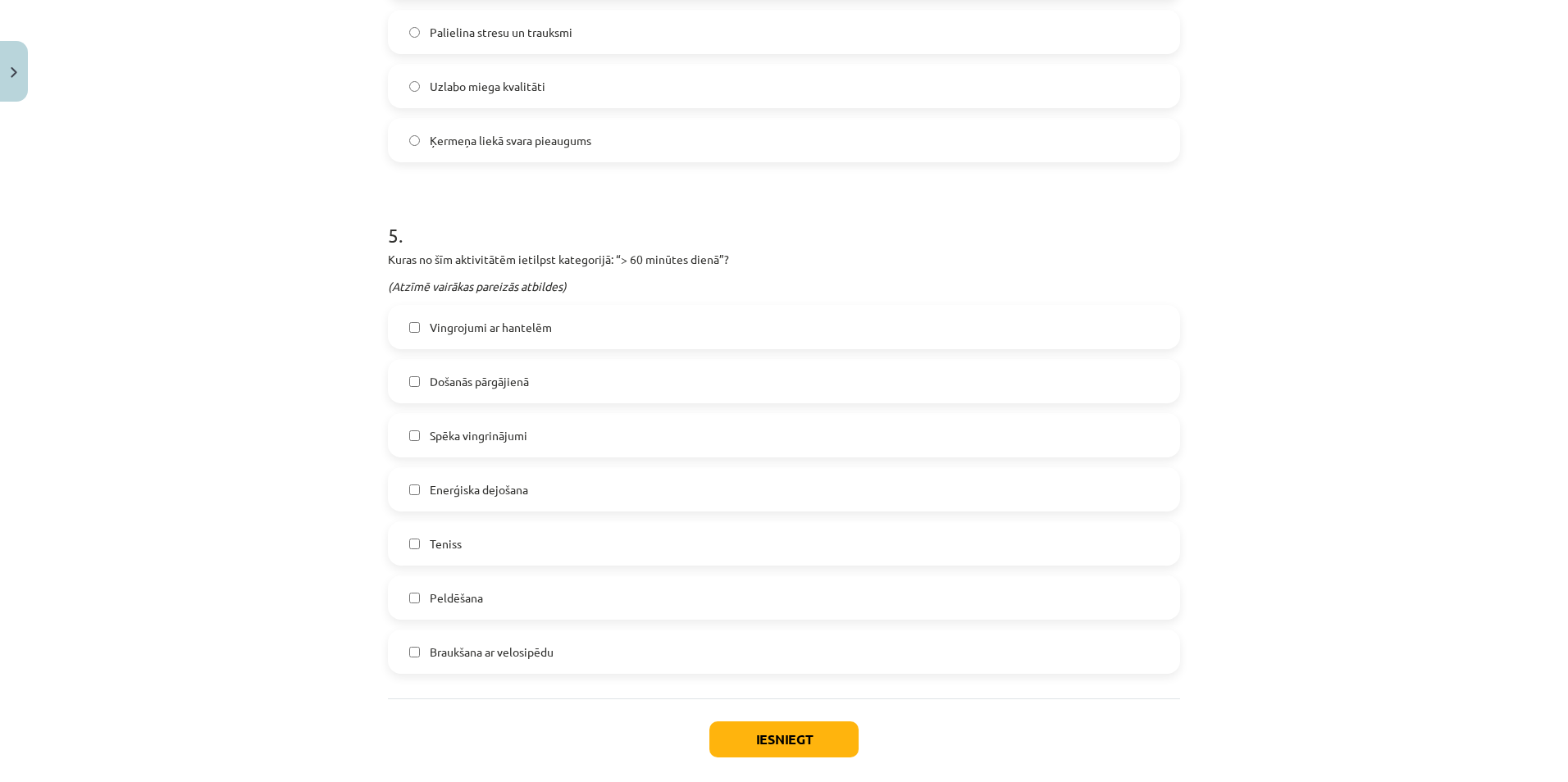
click at [498, 550] on label "Teniss" at bounding box center [784, 543] width 789 height 41
click at [488, 600] on label "Peldēšana" at bounding box center [784, 598] width 789 height 41
click at [544, 646] on span "Braukšana ar velosipēdu" at bounding box center [491, 652] width 124 height 17
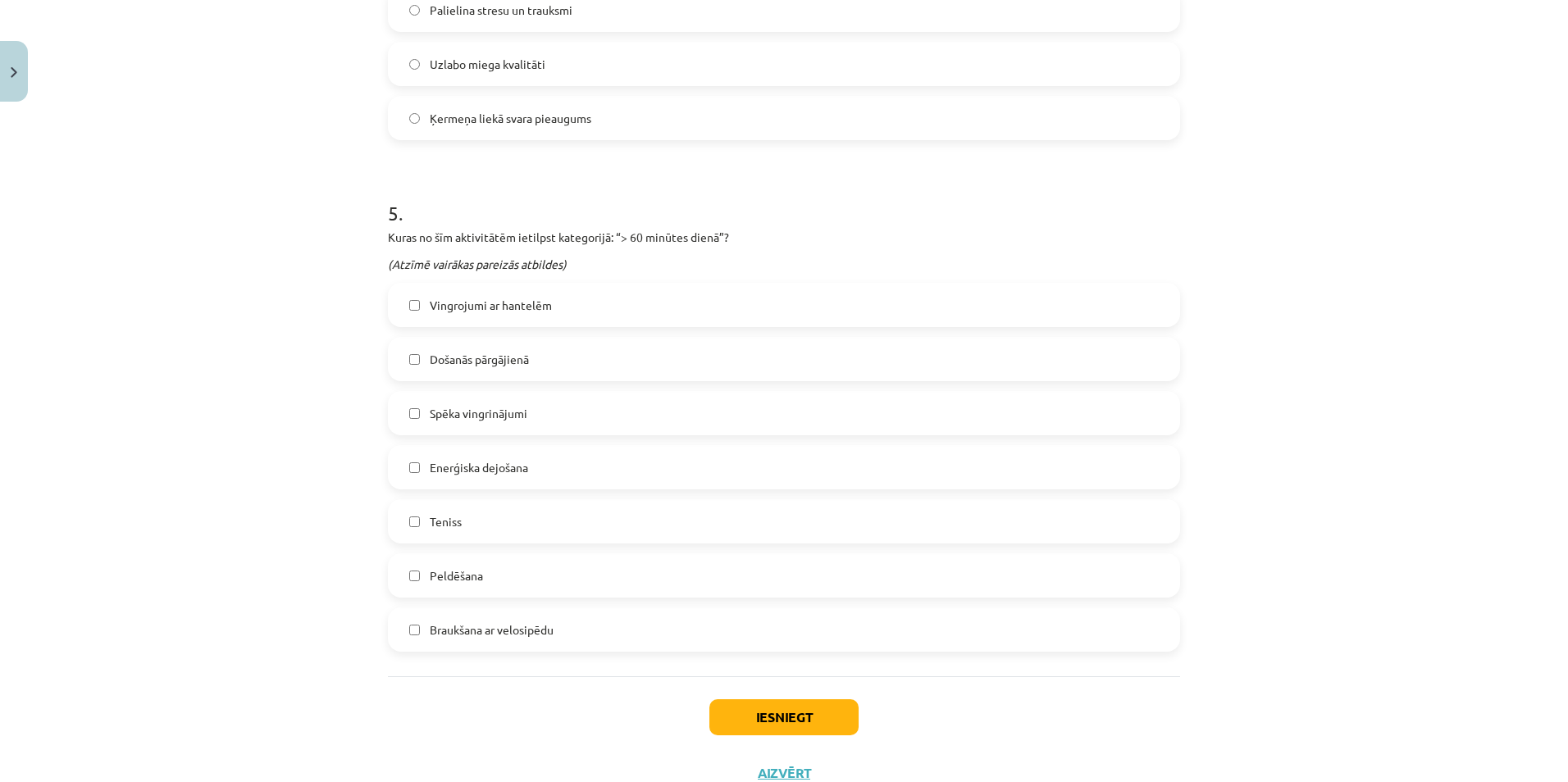
scroll to position [1718, 0]
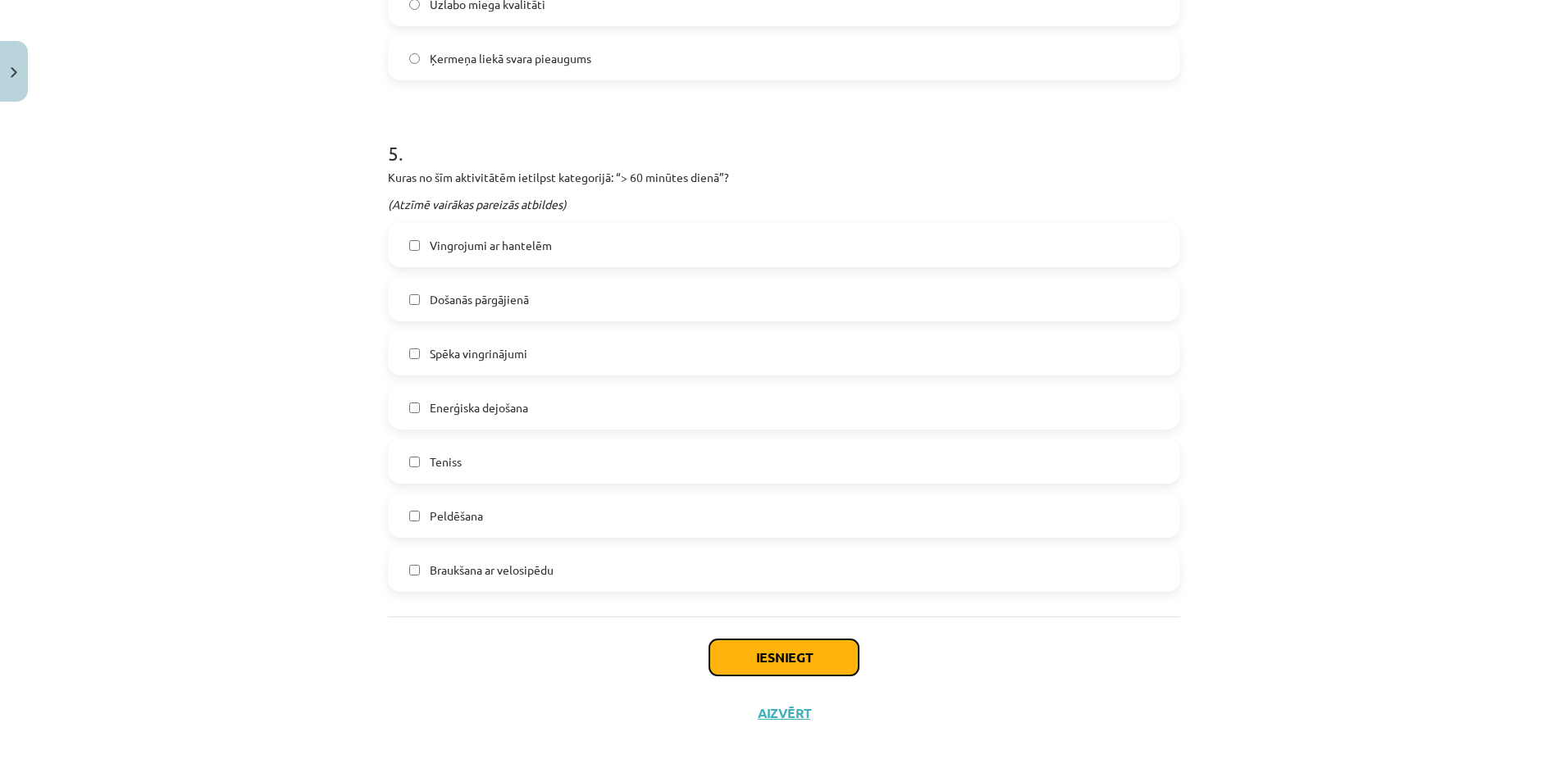
click at [740, 655] on button "Iesniegt" at bounding box center [784, 658] width 150 height 36
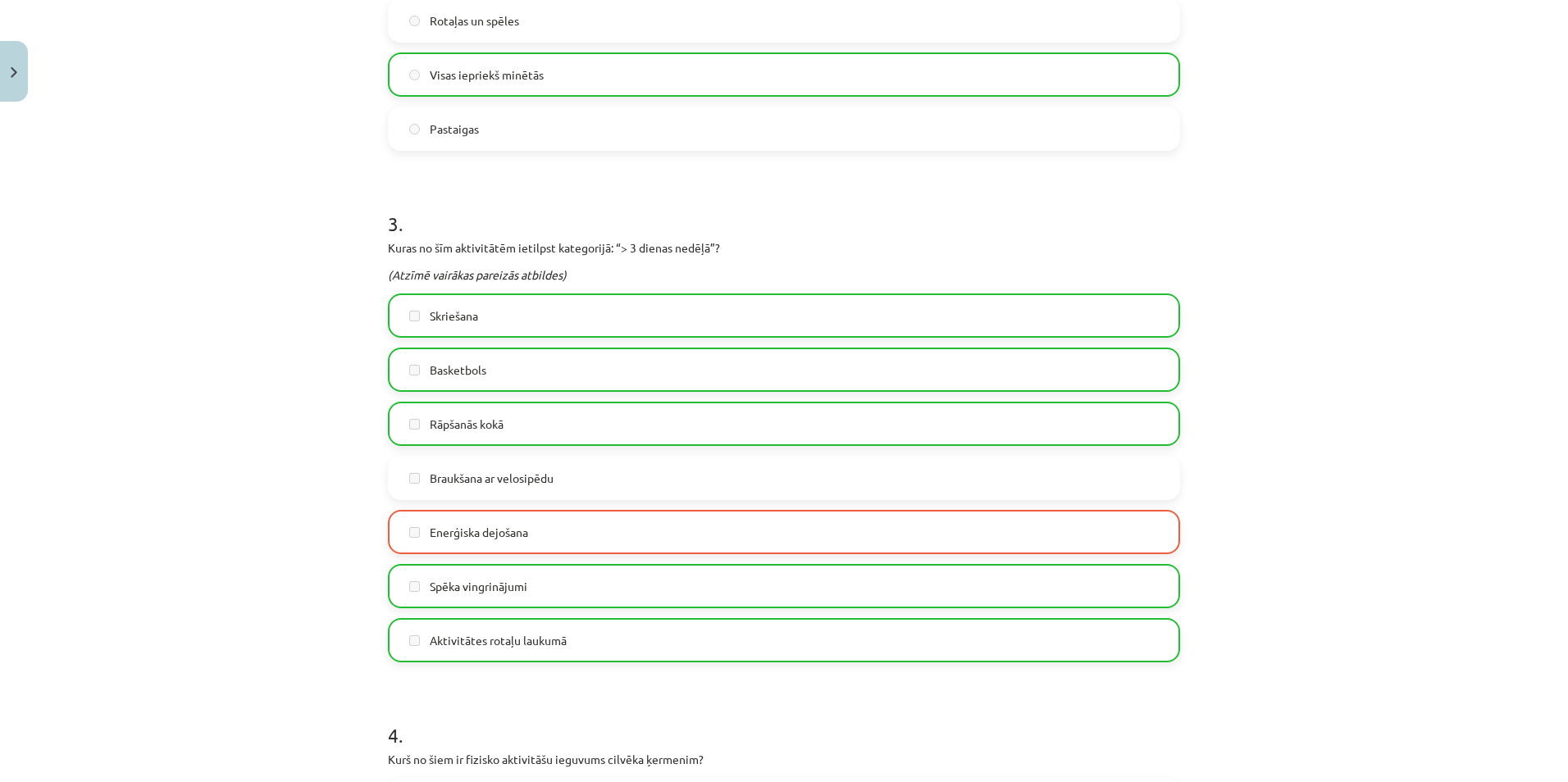
scroll to position [735, 0]
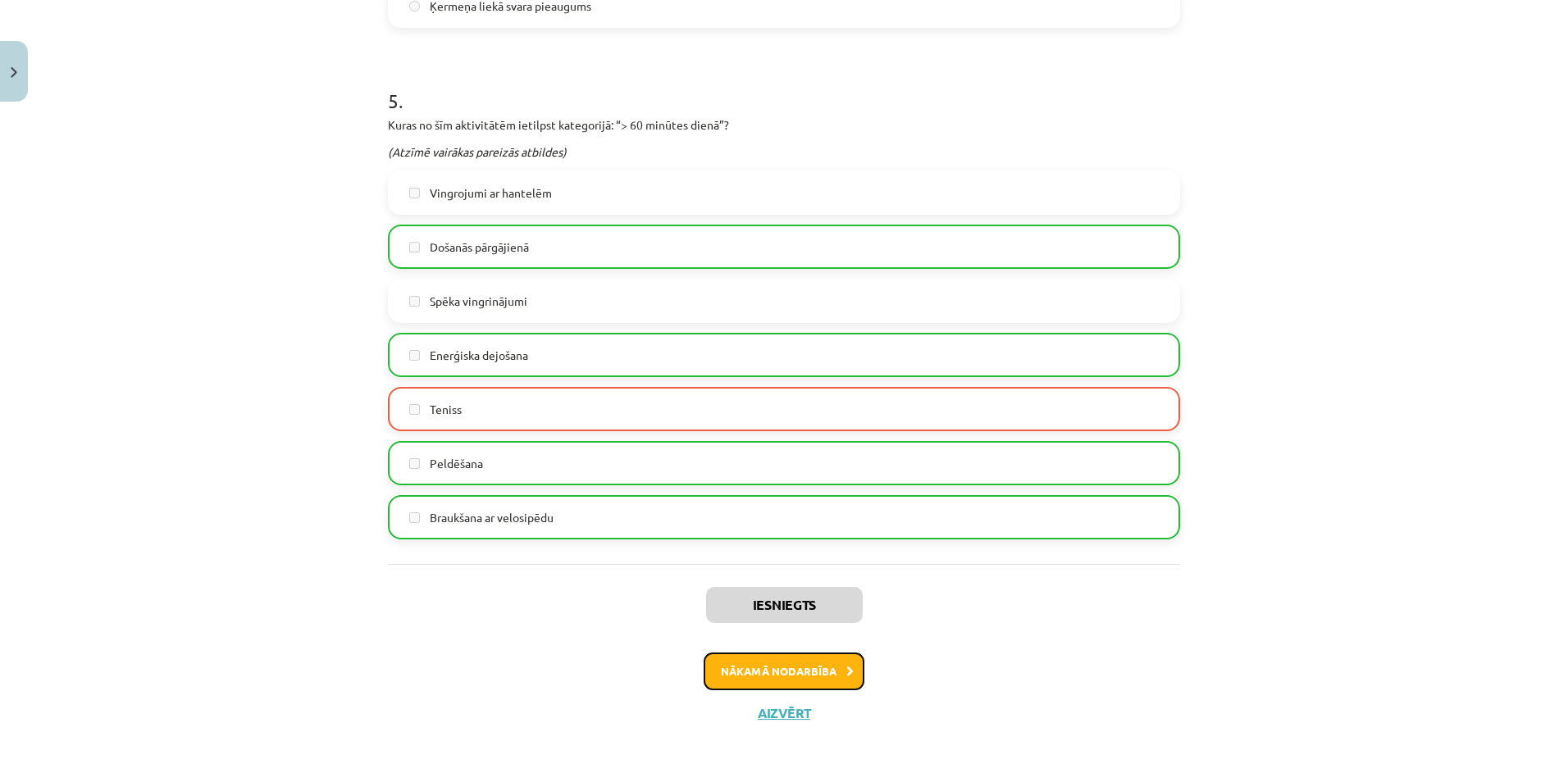
click at [774, 664] on button "Nākamā nodarbība" at bounding box center [783, 671] width 160 height 37
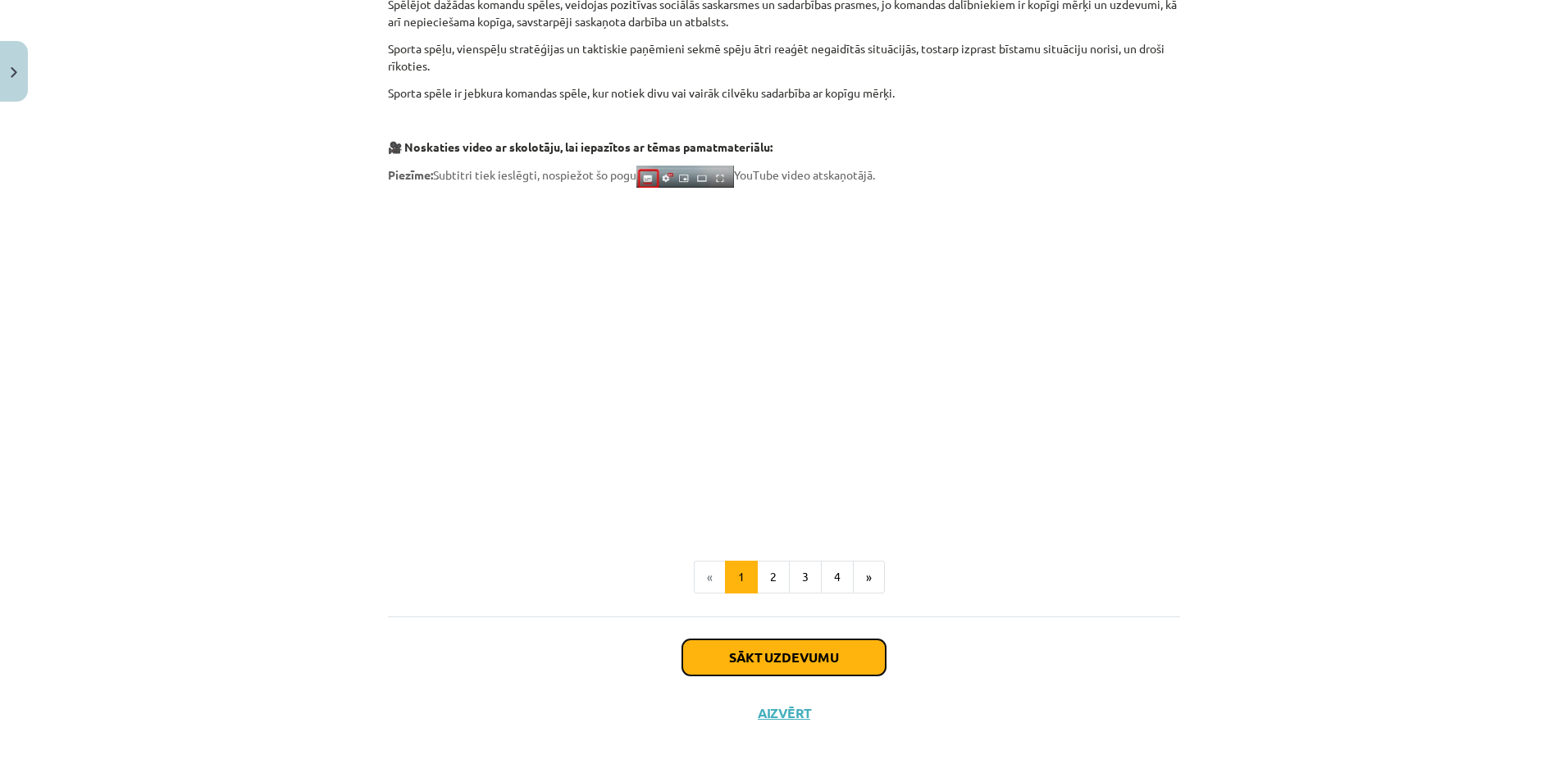
click at [776, 654] on button "Sākt uzdevumu" at bounding box center [784, 658] width 203 height 36
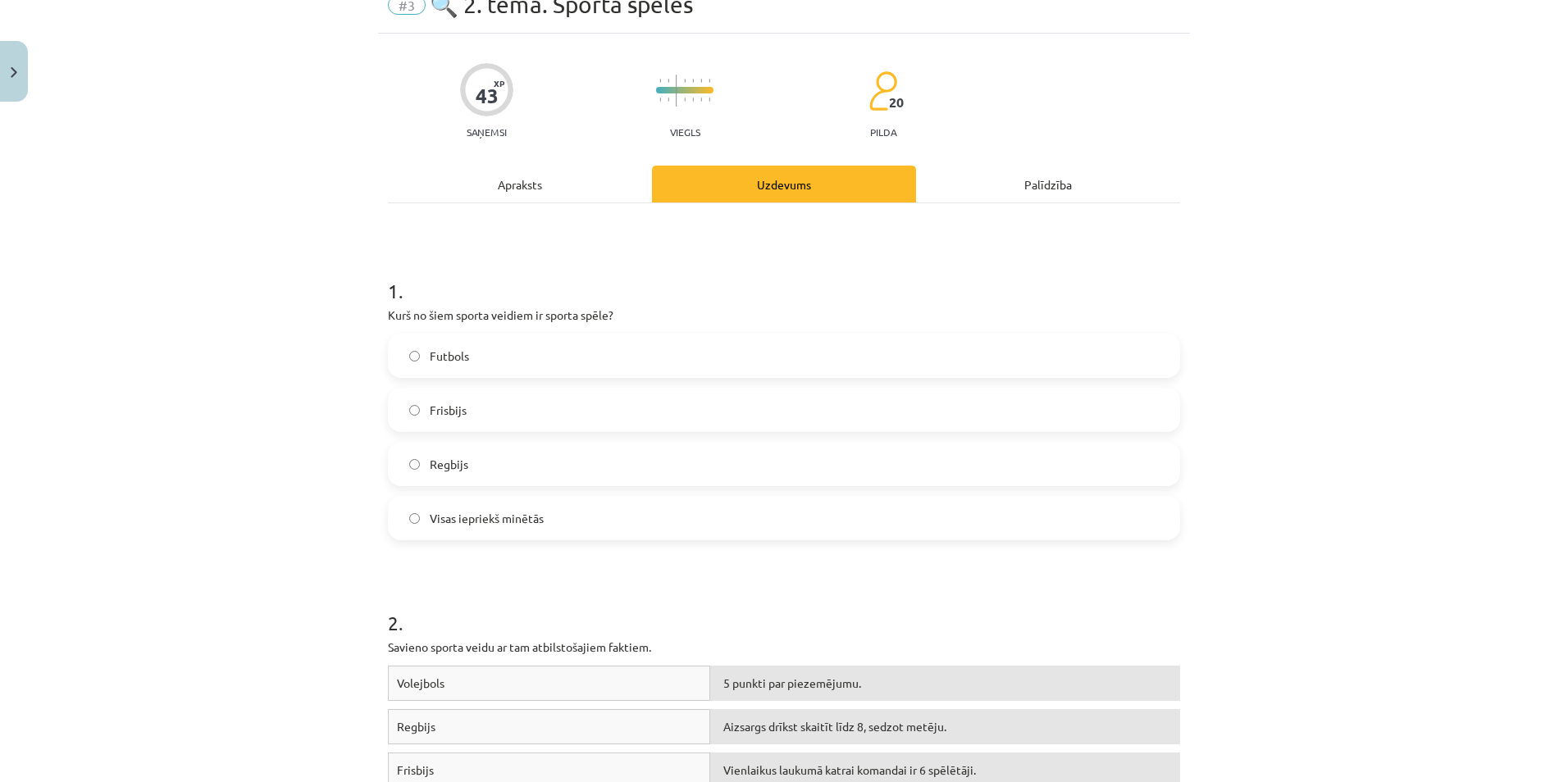
scroll to position [41, 0]
